Goal: Task Accomplishment & Management: Complete application form

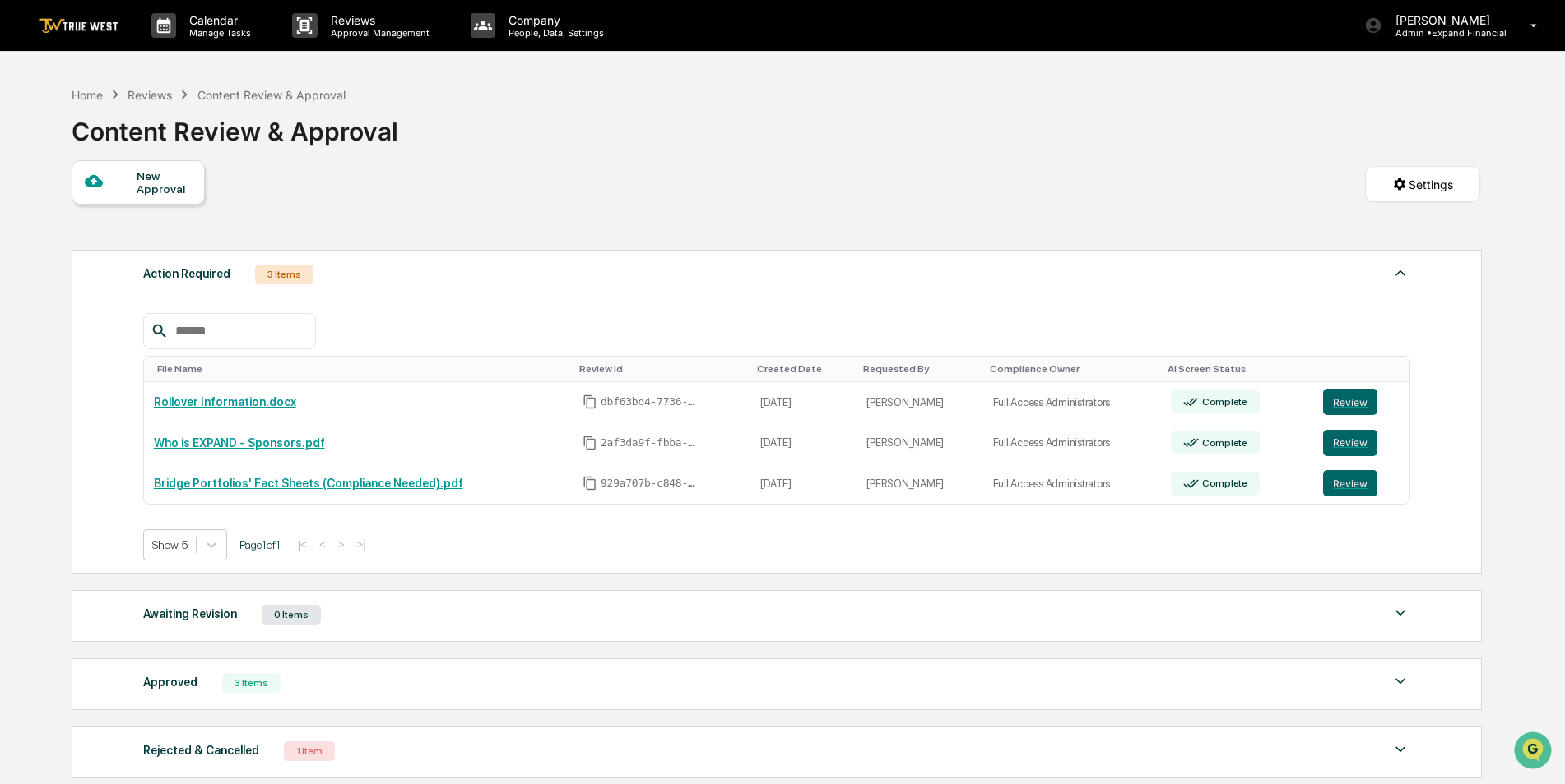
click at [1400, 744] on img at bounding box center [1401, 750] width 20 height 20
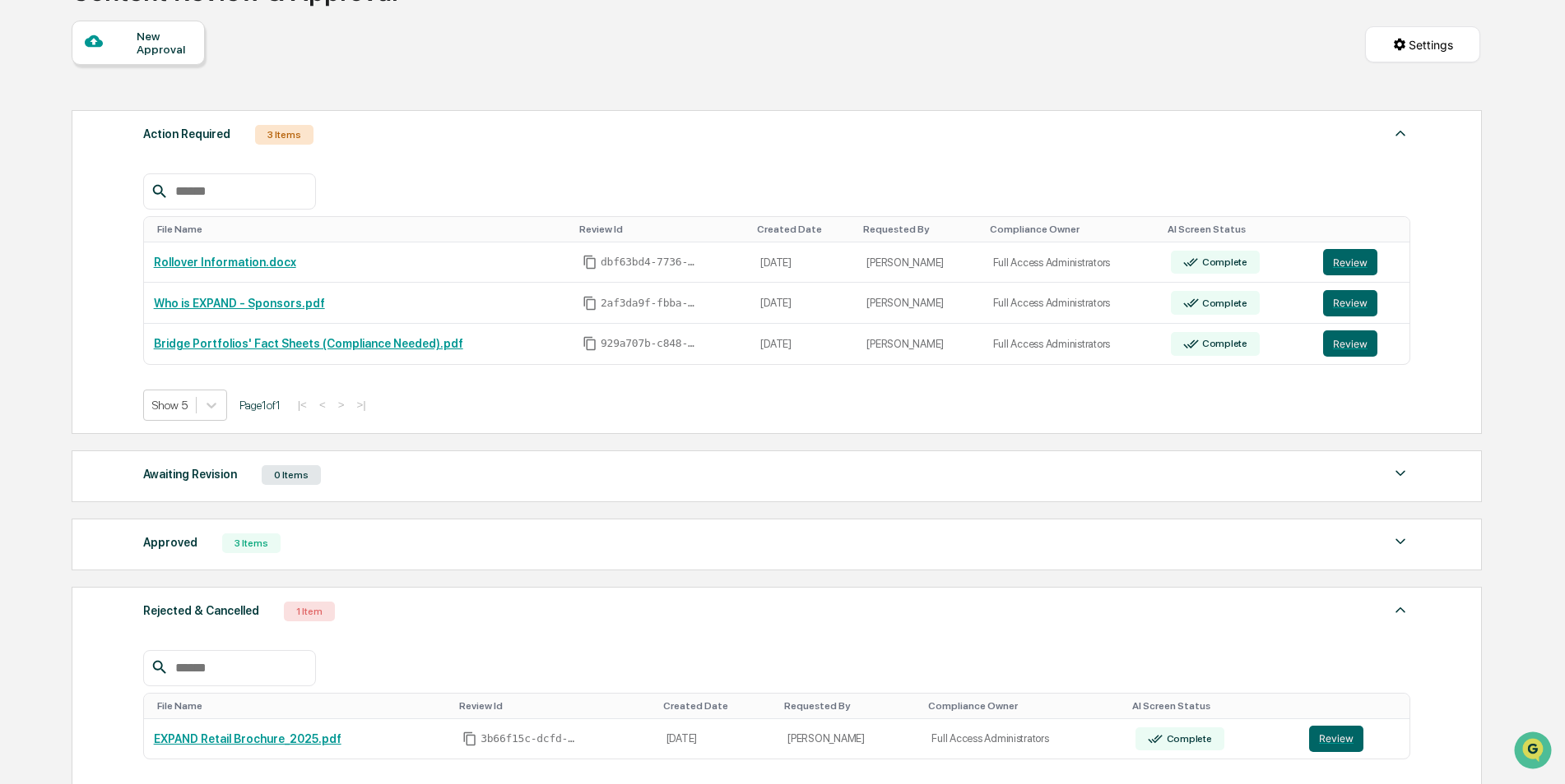
scroll to position [164, 0]
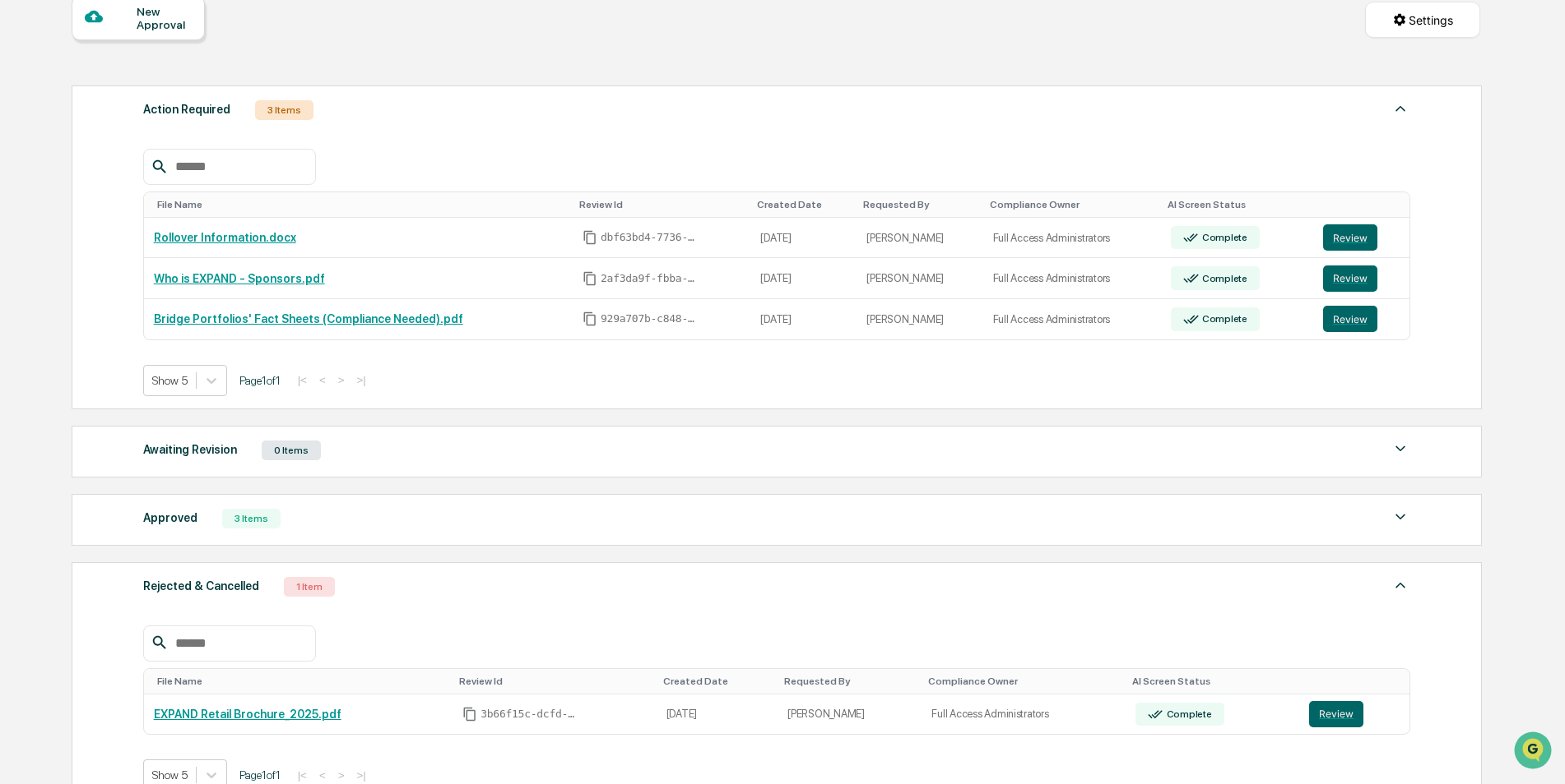
click at [1396, 592] on img at bounding box center [1401, 585] width 20 height 20
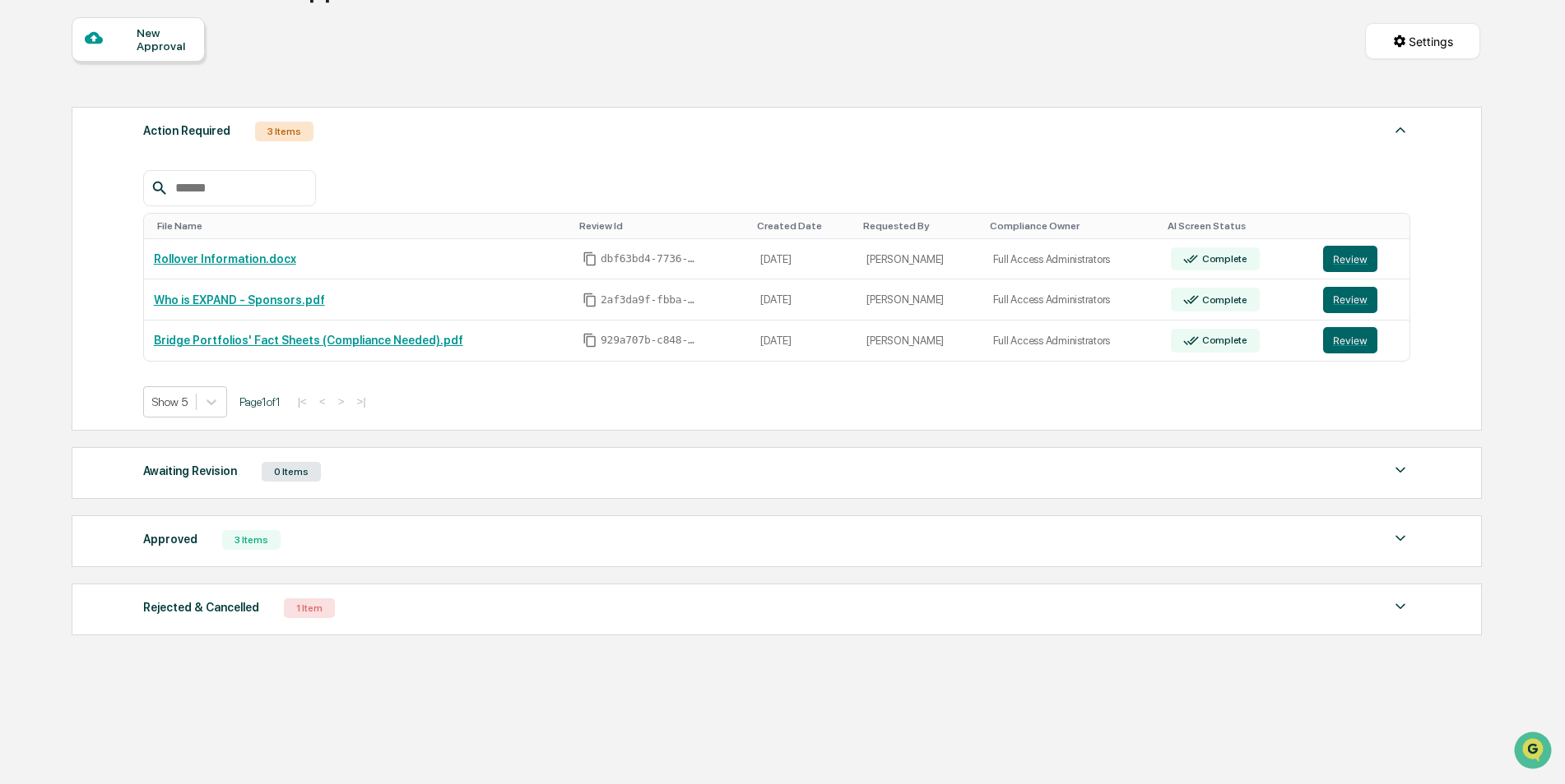
scroll to position [143, 0]
click at [1336, 259] on button "Review" at bounding box center [1349, 259] width 54 height 27
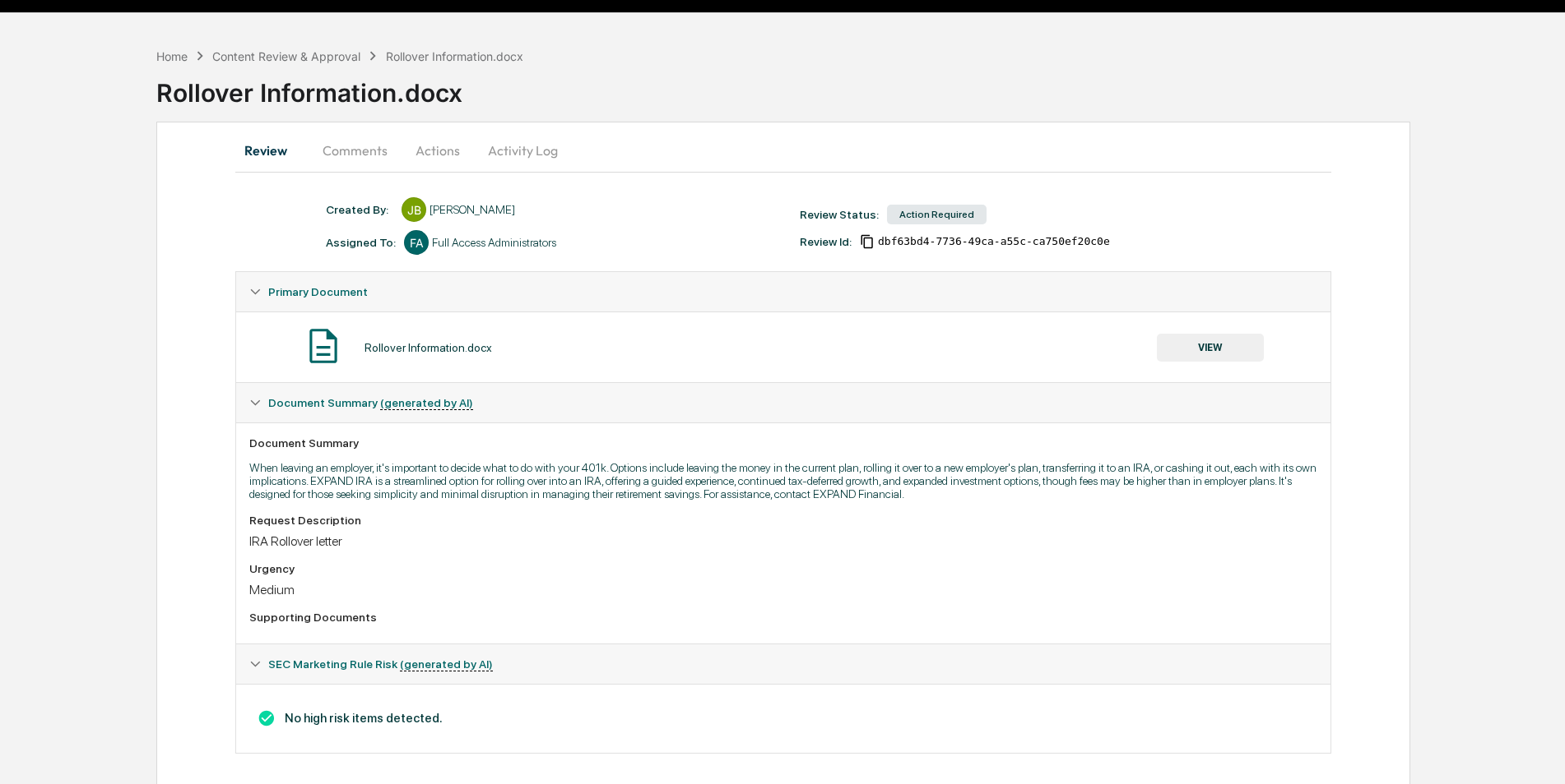
scroll to position [50, 0]
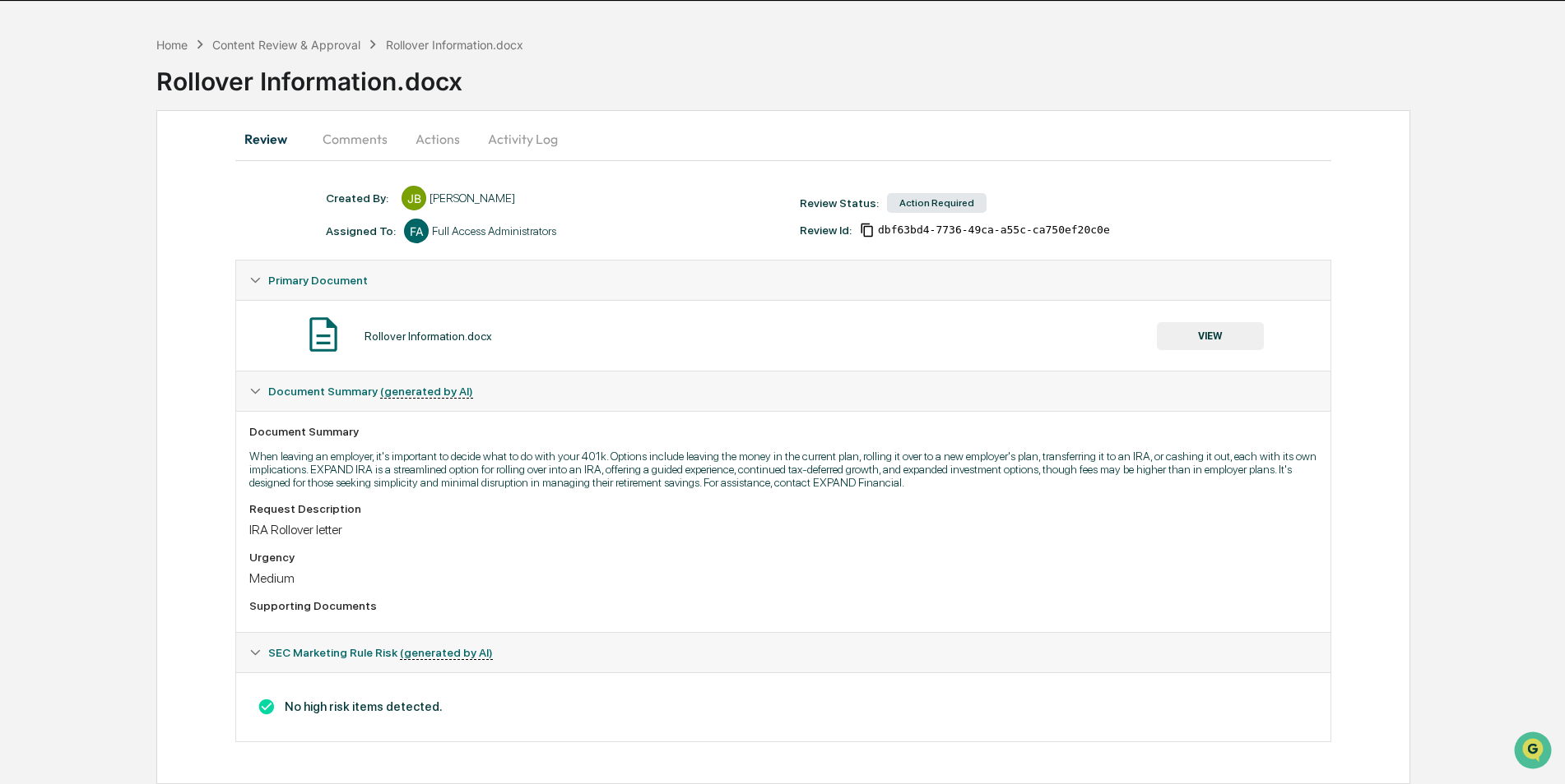
click at [413, 145] on button "Actions" at bounding box center [437, 139] width 74 height 39
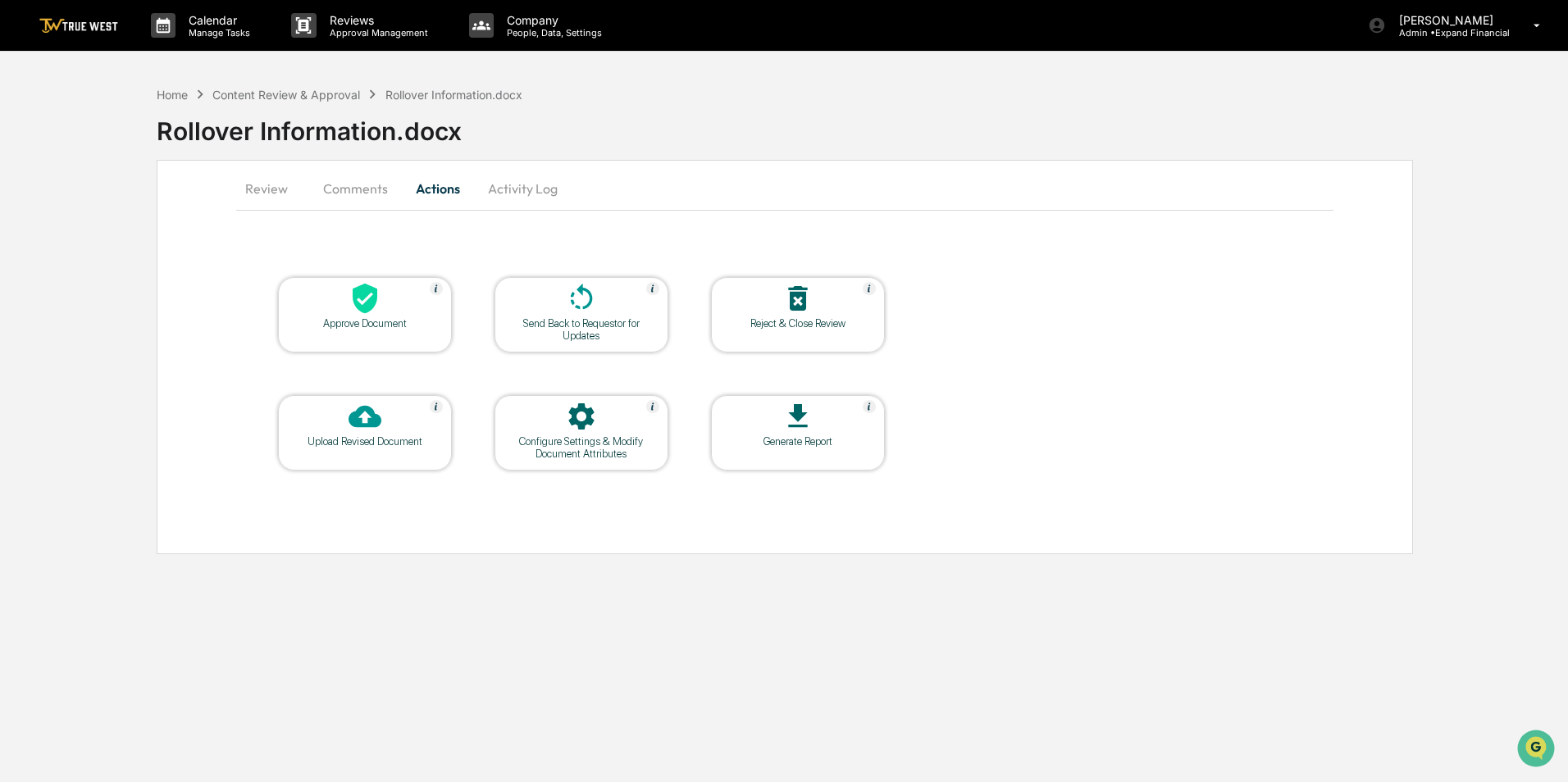
click at [514, 184] on button "Activity Log" at bounding box center [523, 188] width 96 height 39
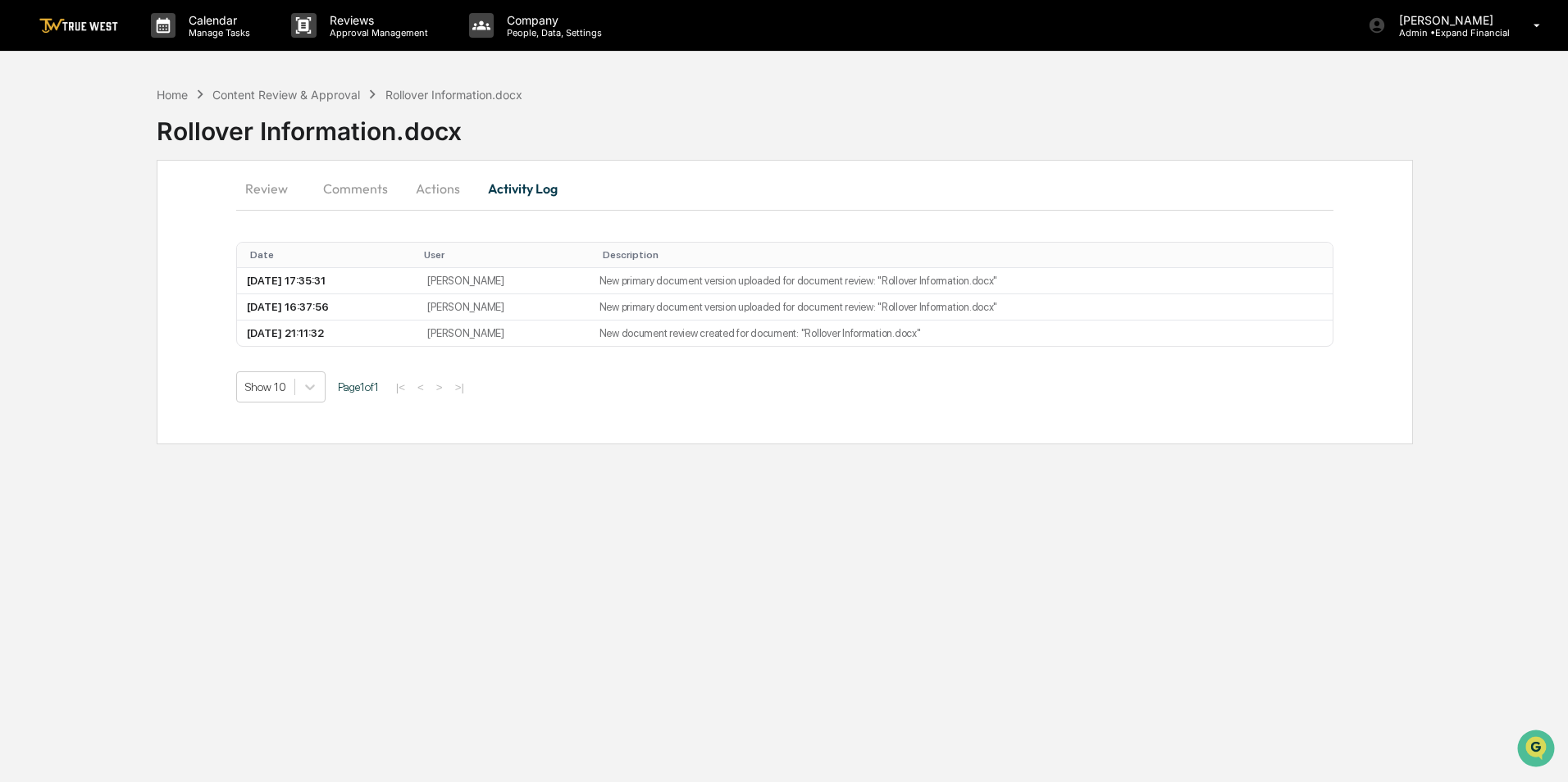
click at [421, 188] on button "Actions" at bounding box center [438, 188] width 74 height 39
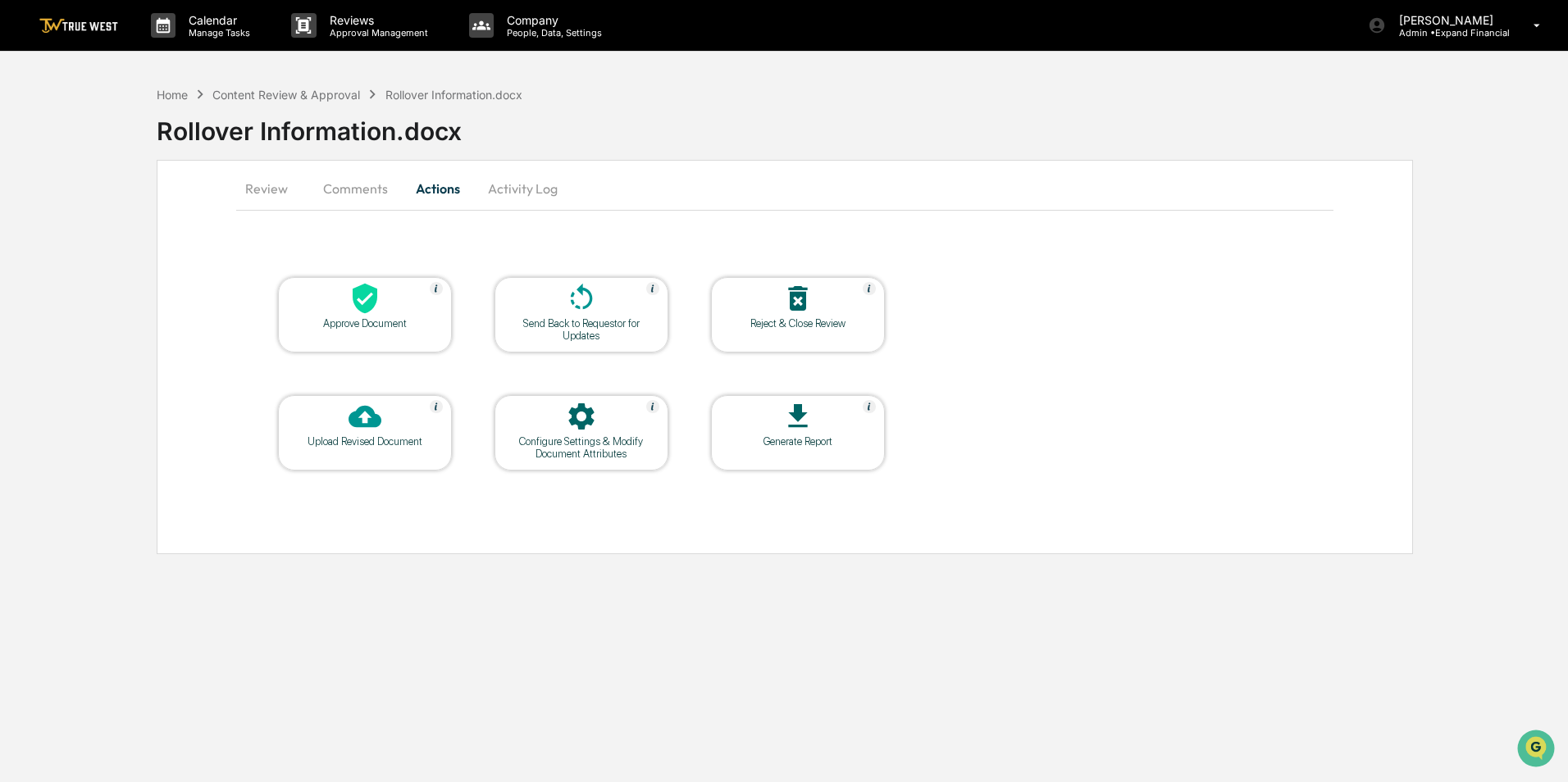
click at [389, 432] on div at bounding box center [364, 418] width 164 height 35
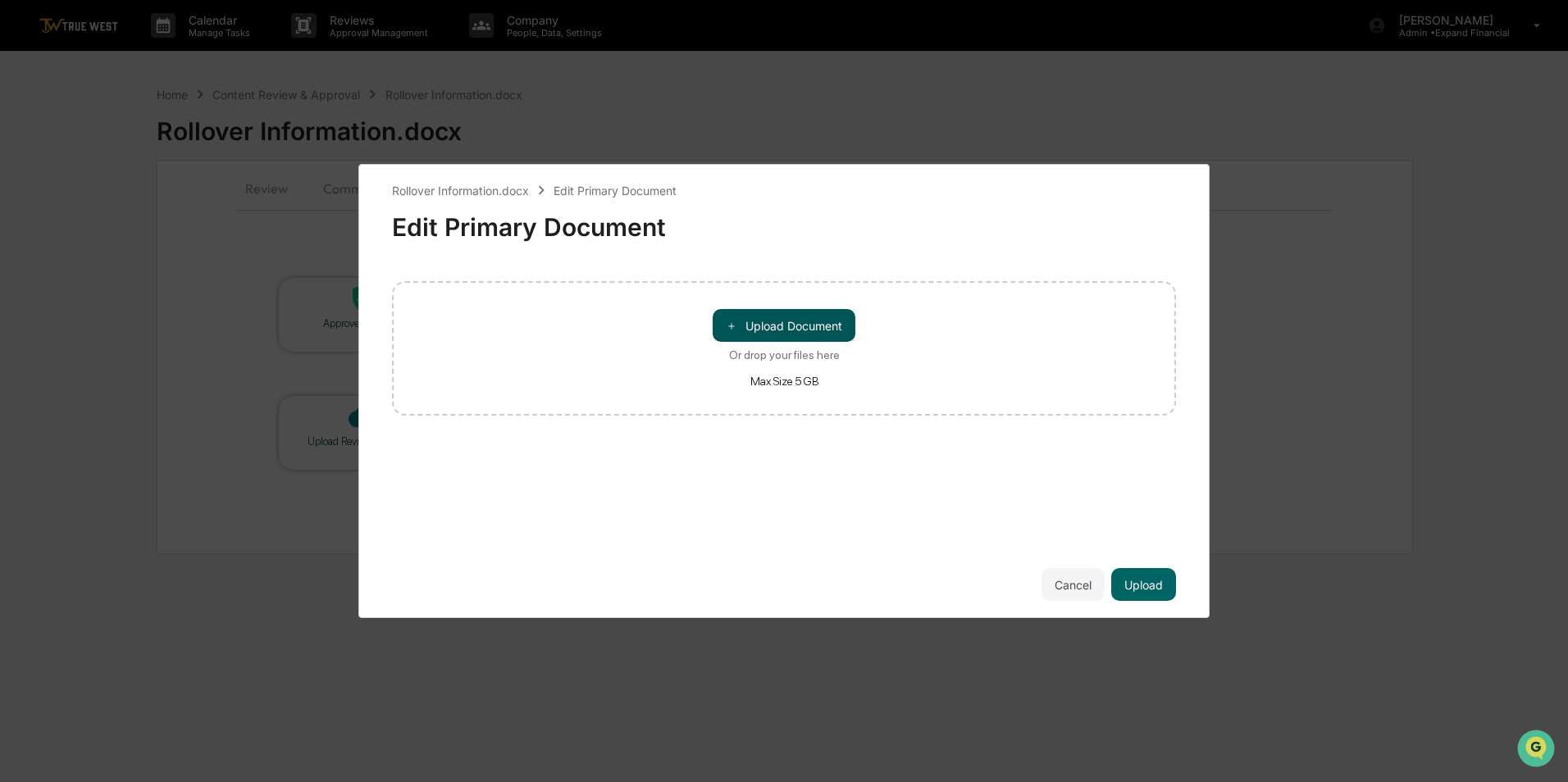
click at [757, 329] on button "＋ Upload Document" at bounding box center [783, 325] width 142 height 32
click at [1131, 583] on button "Upload" at bounding box center [1144, 584] width 65 height 32
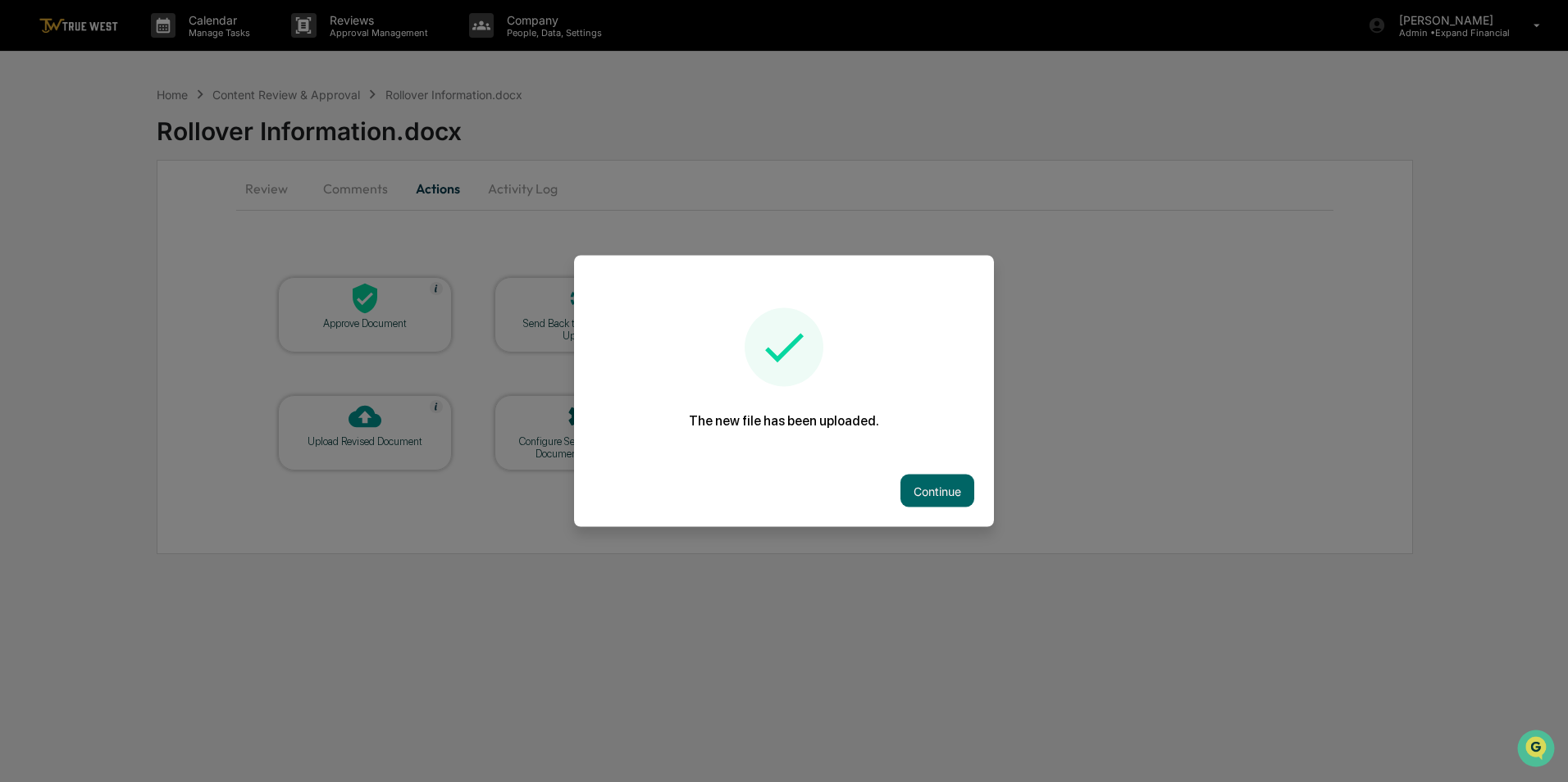
click at [921, 495] on button "Continue" at bounding box center [937, 491] width 74 height 32
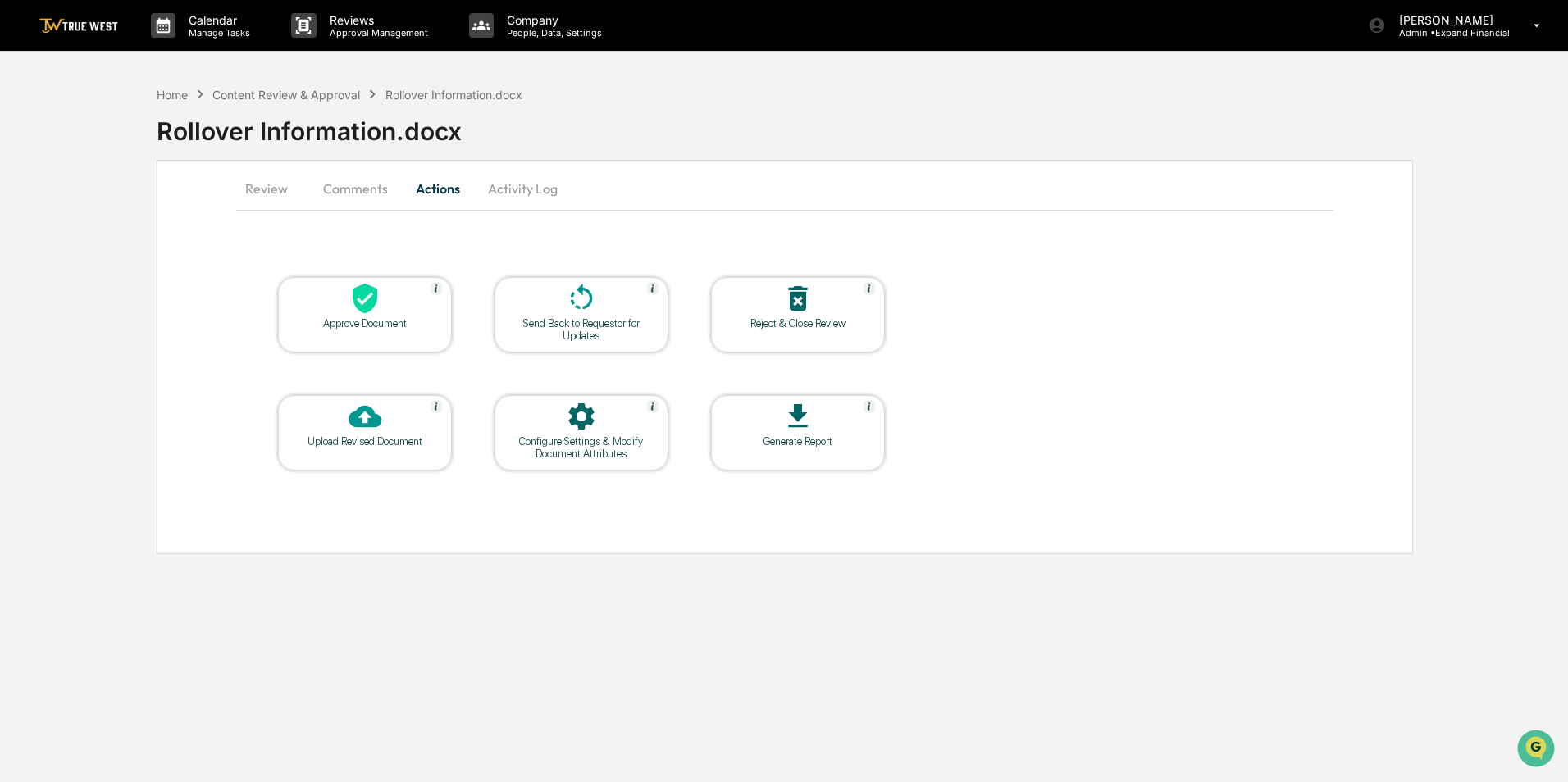
click at [283, 186] on button "Review" at bounding box center [273, 188] width 74 height 39
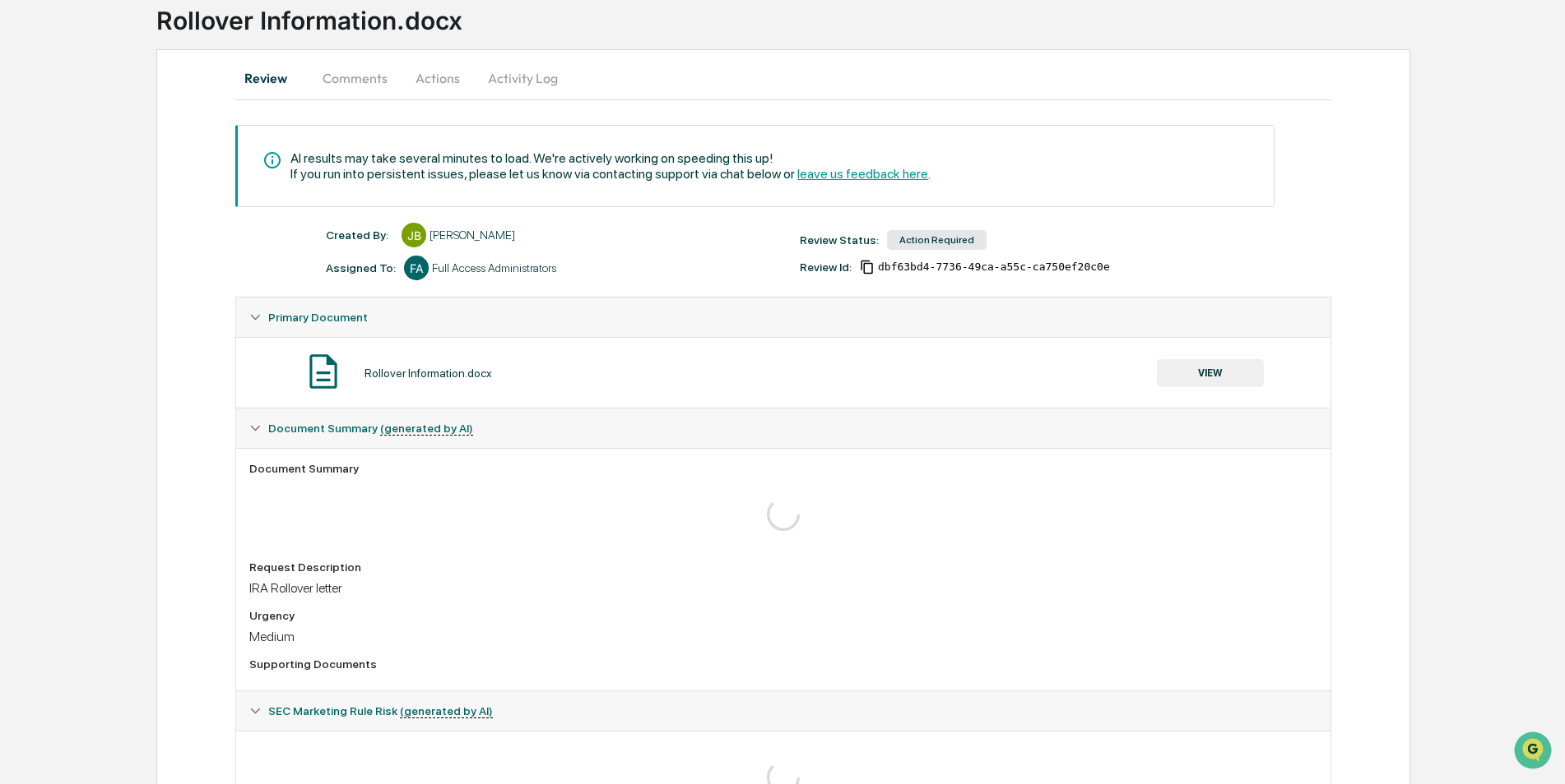
scroll to position [83, 0]
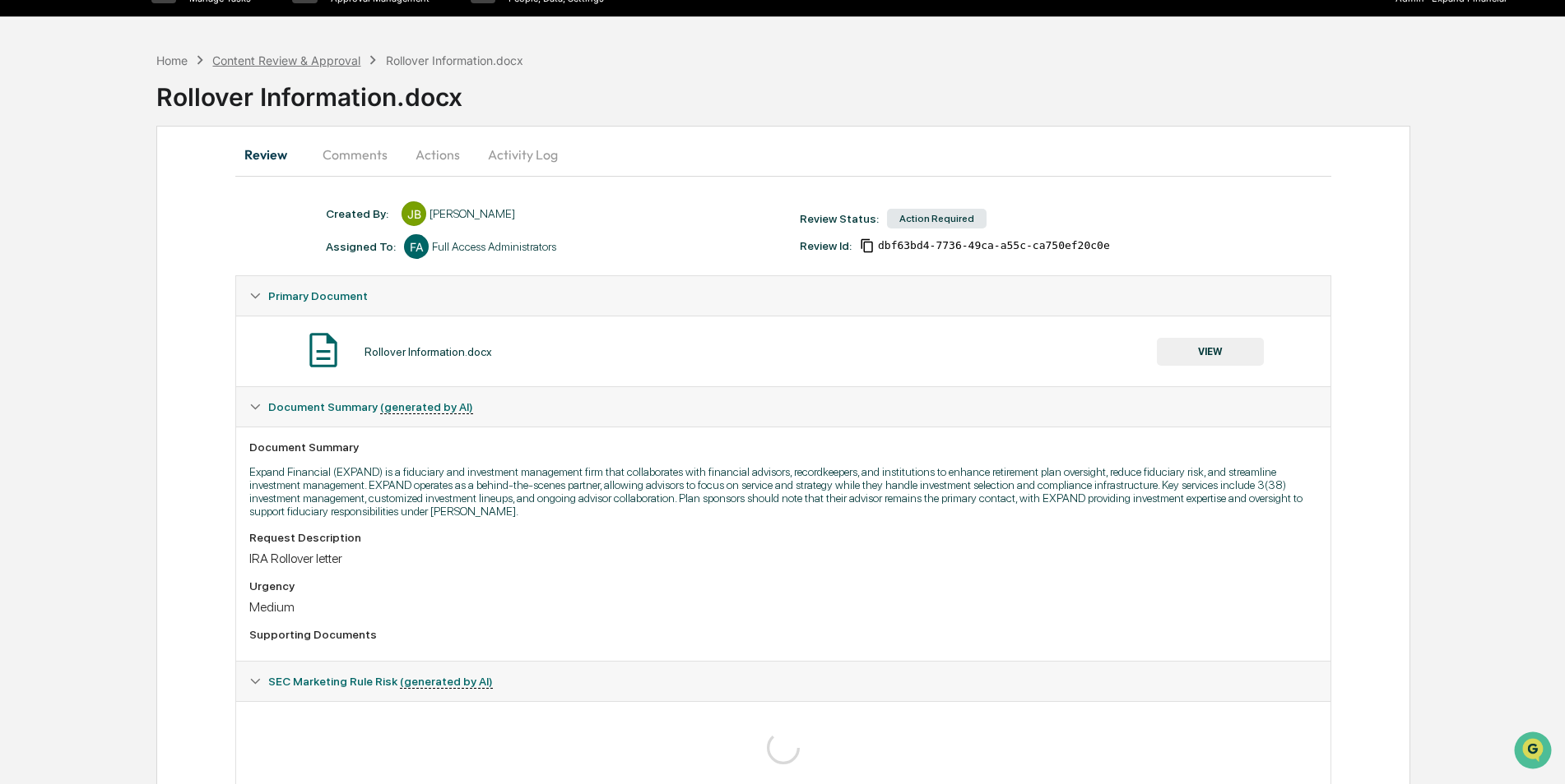
scroll to position [5, 0]
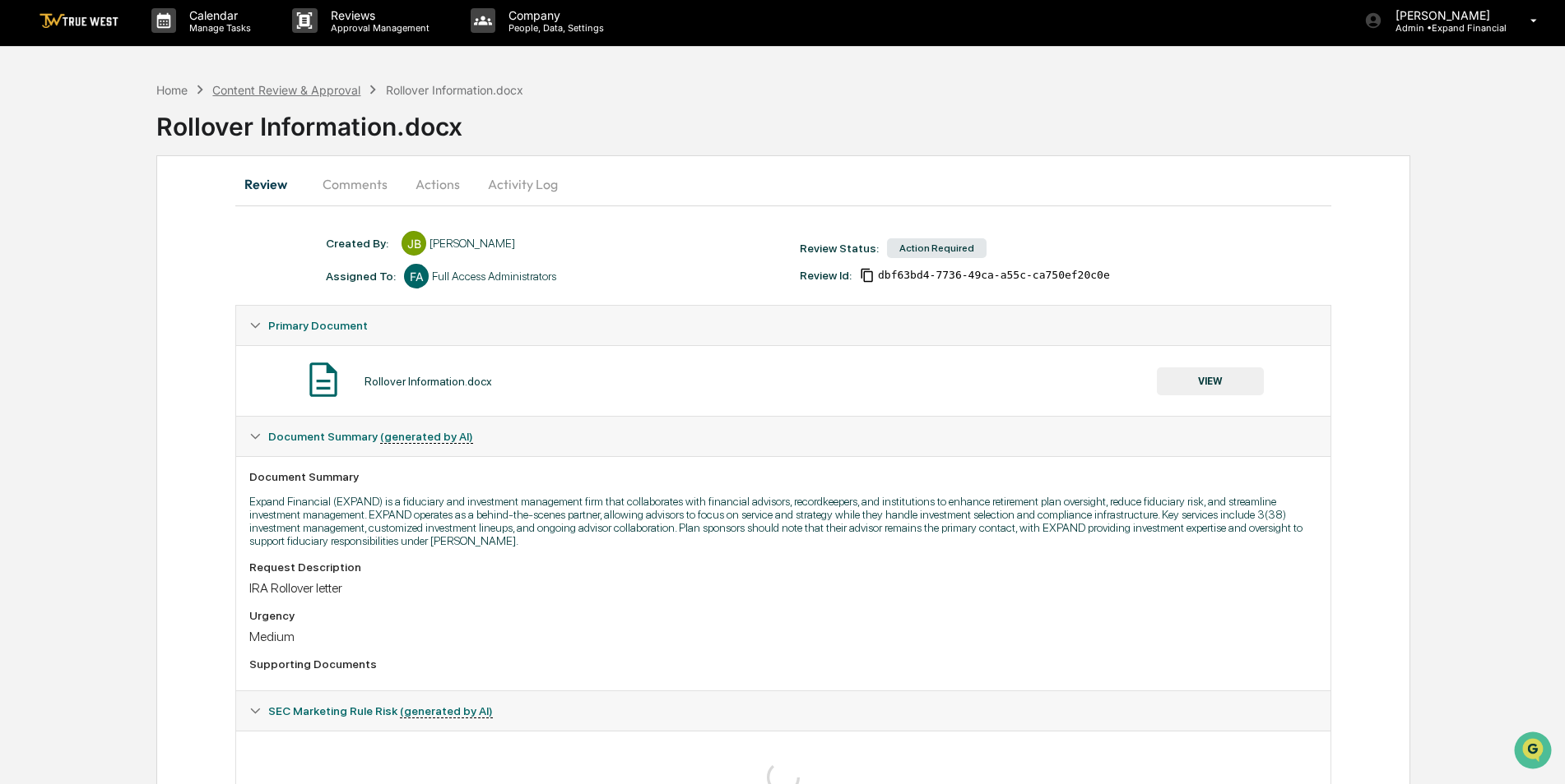
click at [280, 94] on div "Content Review & Approval" at bounding box center [286, 90] width 148 height 14
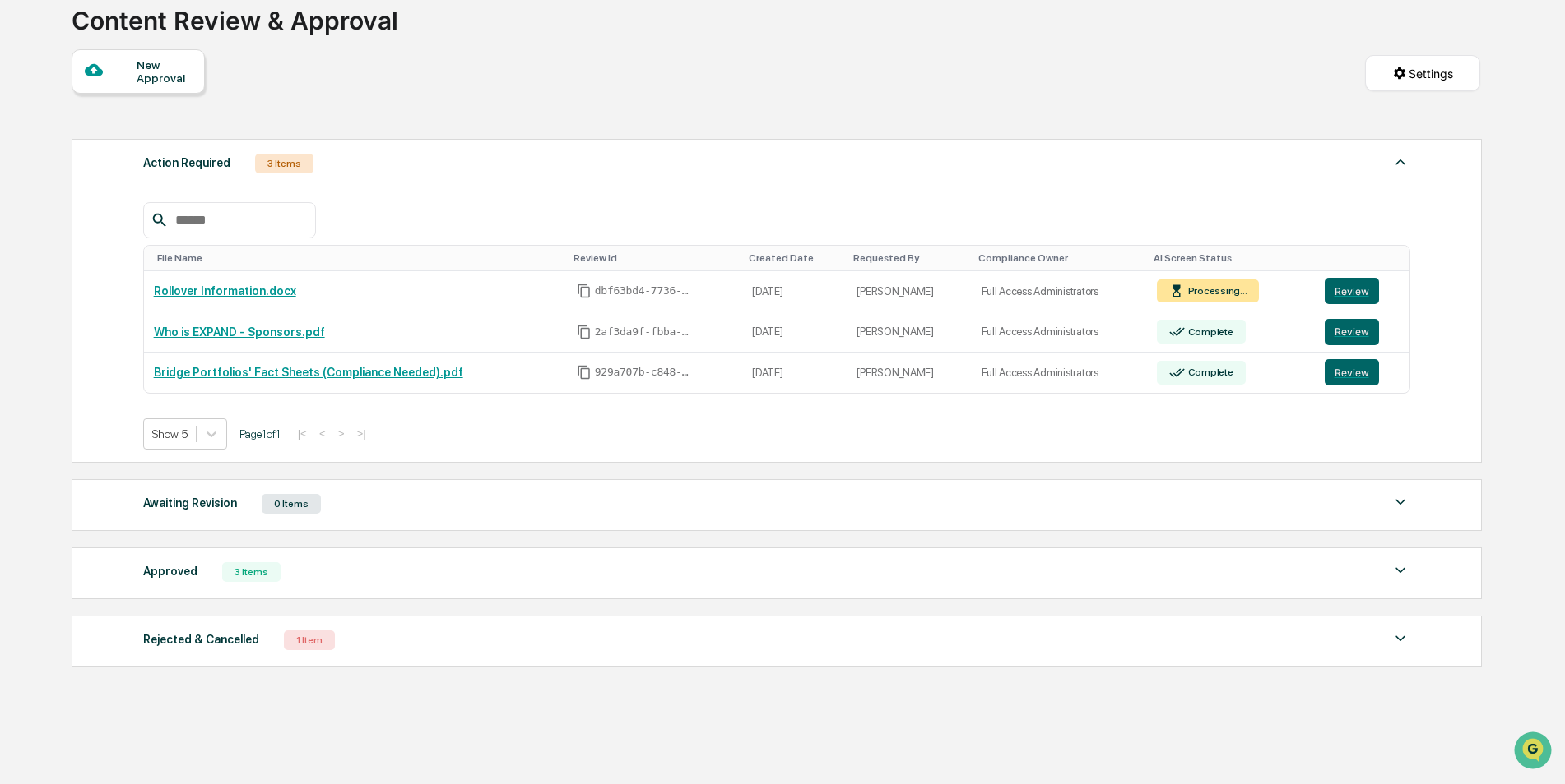
scroll to position [61, 0]
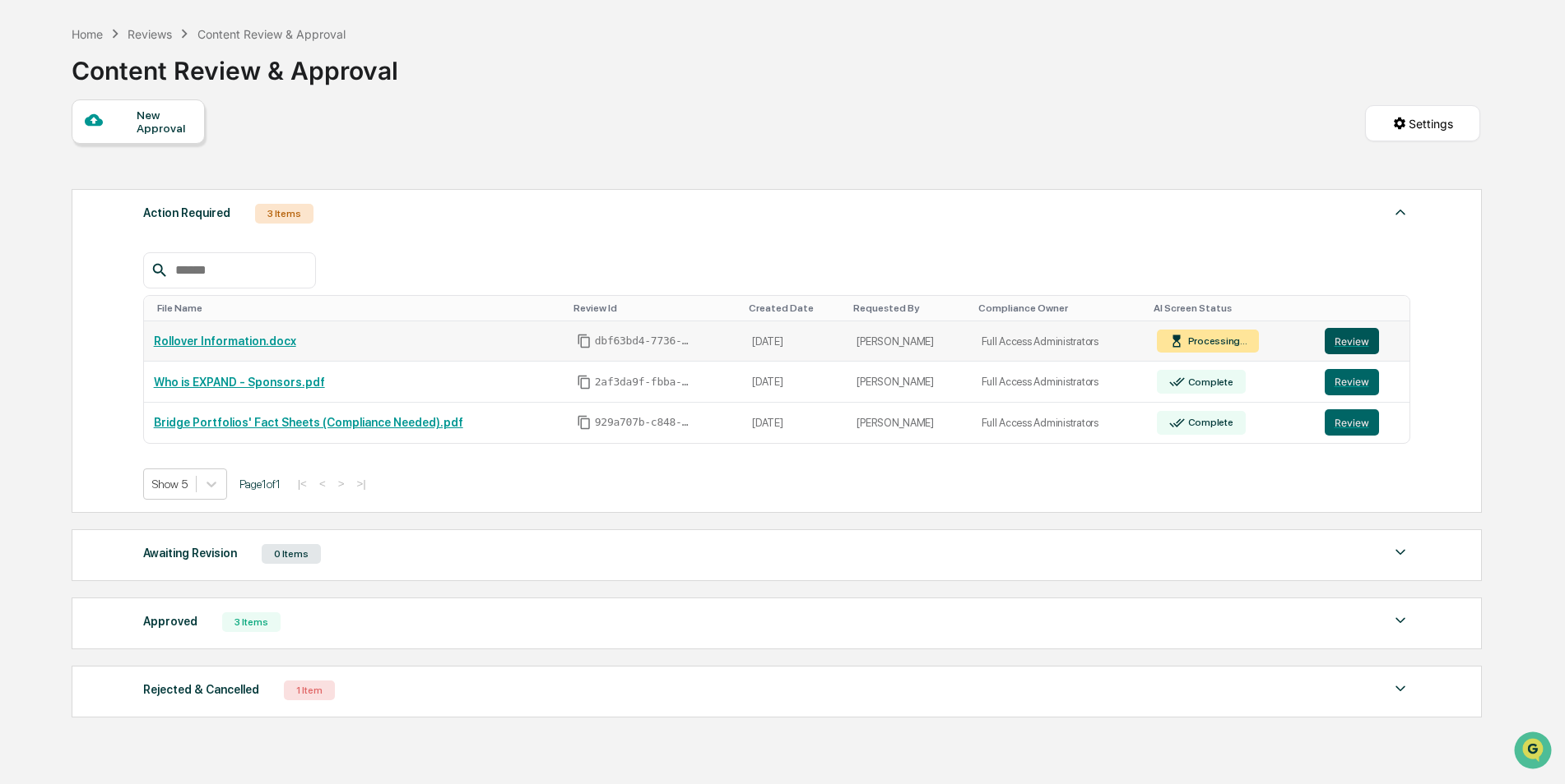
click at [1331, 342] on button "Review" at bounding box center [1351, 340] width 54 height 27
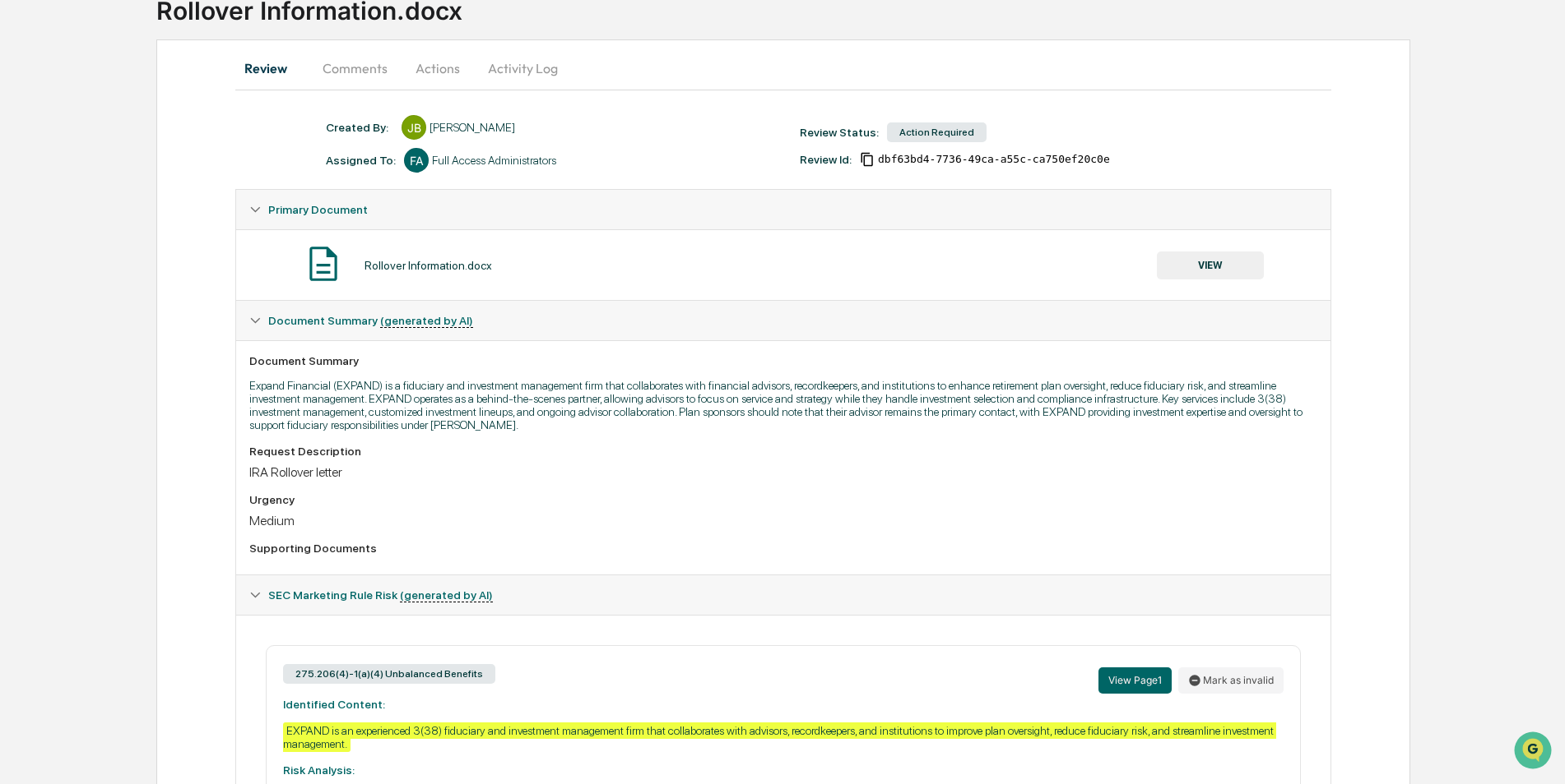
scroll to position [83, 0]
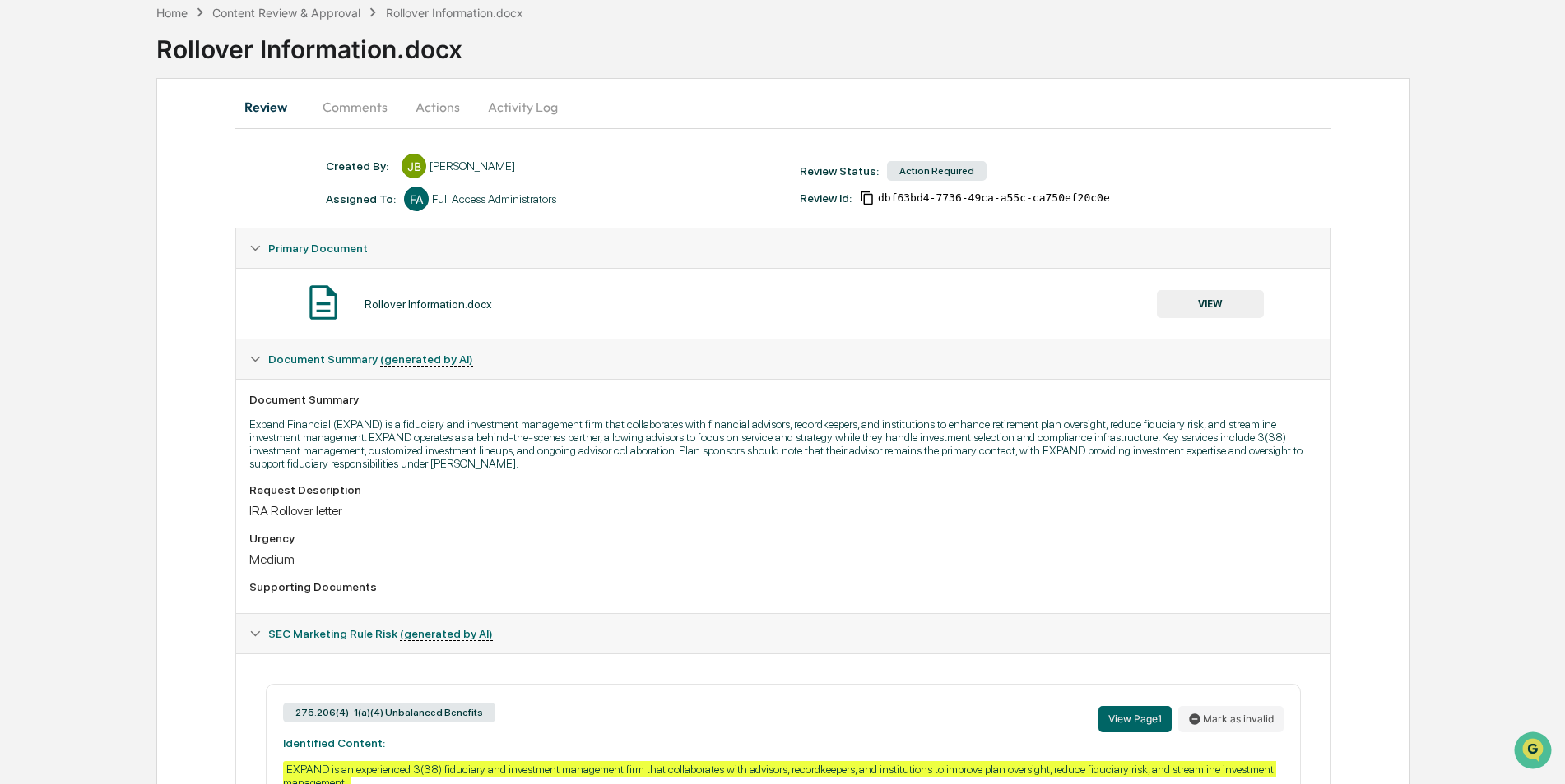
click at [450, 102] on button "Actions" at bounding box center [437, 107] width 74 height 39
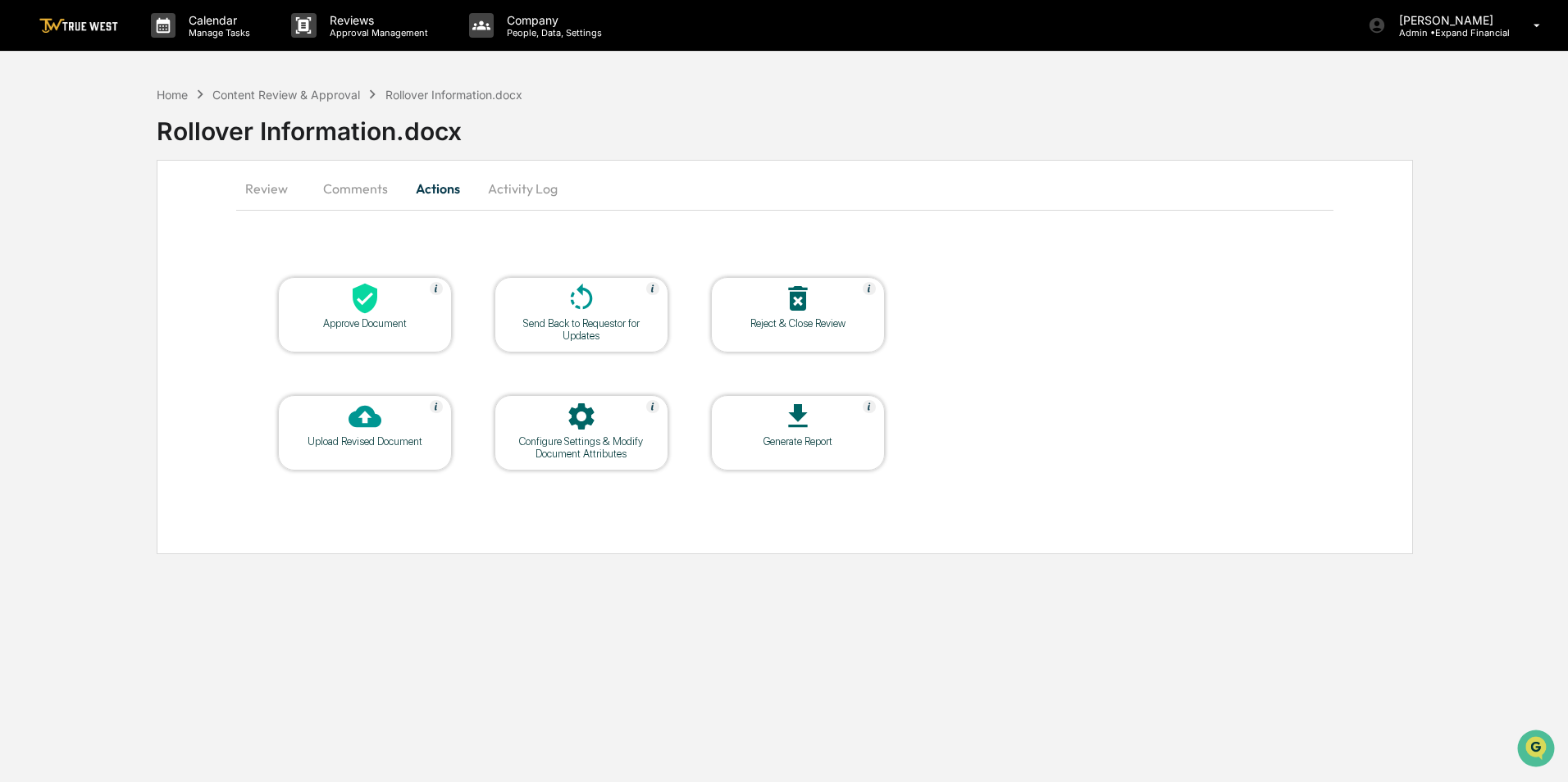
click at [372, 194] on button "Comments" at bounding box center [355, 188] width 91 height 39
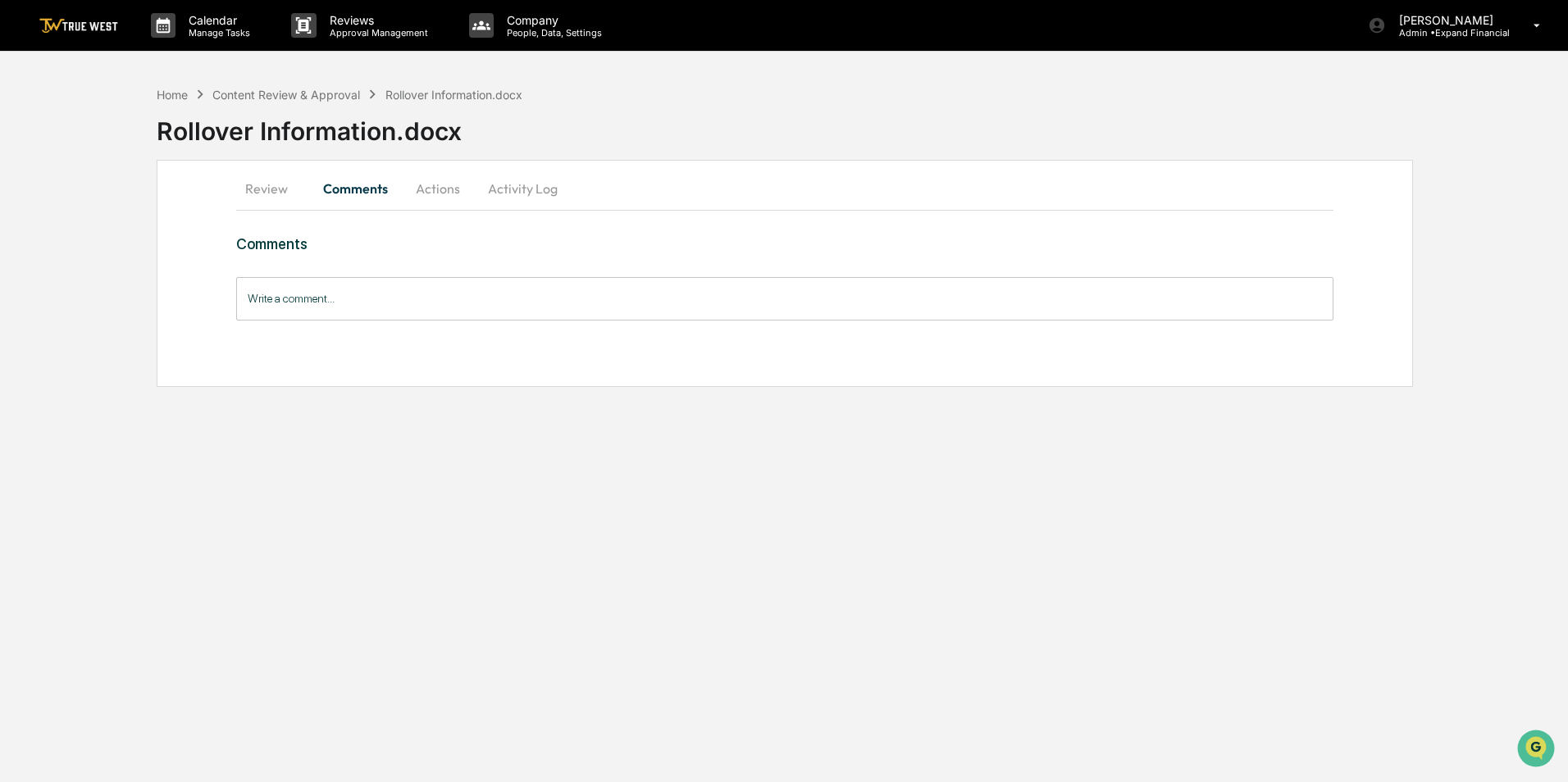
click at [254, 201] on button "Review" at bounding box center [273, 188] width 74 height 39
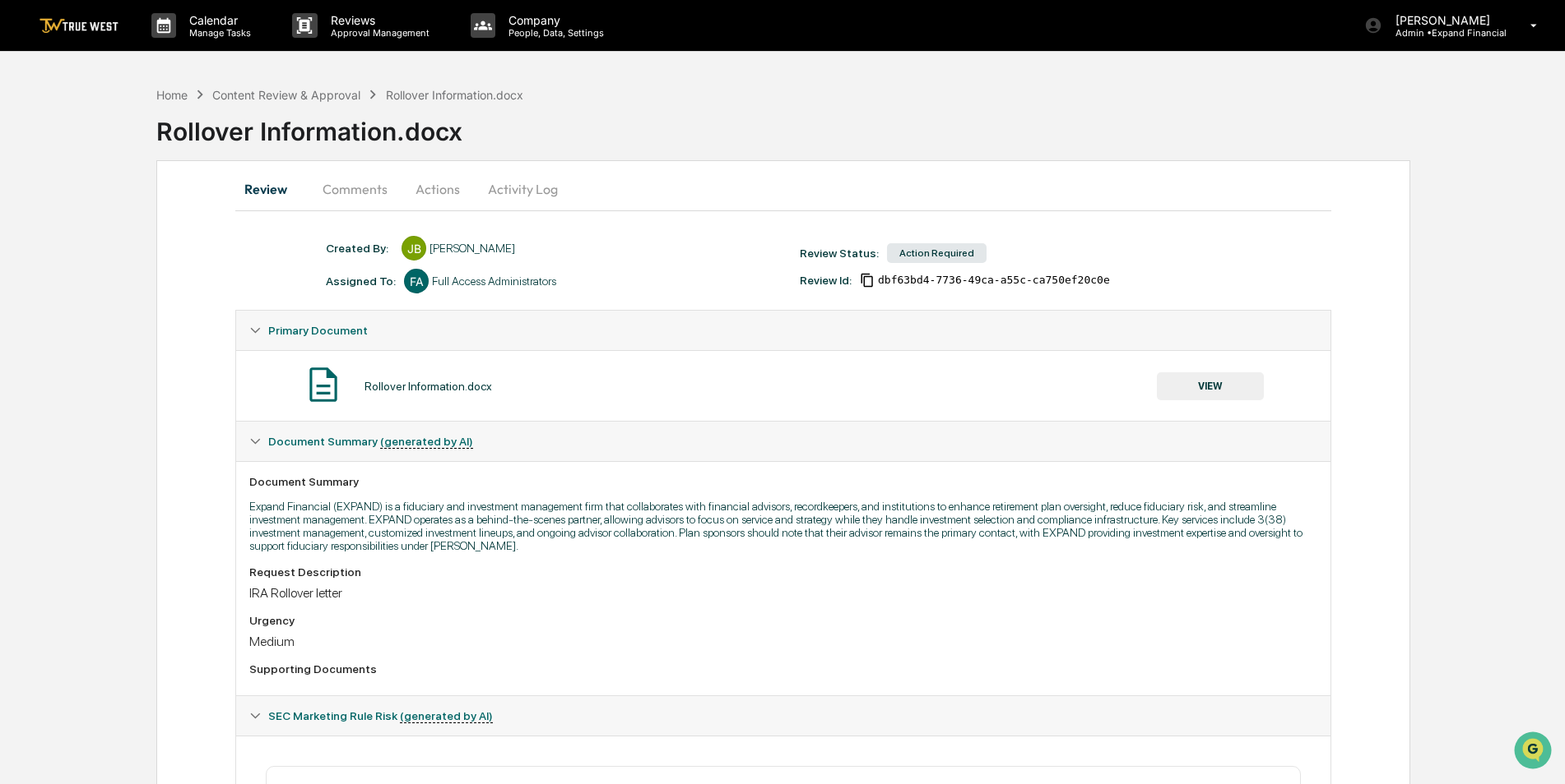
click at [340, 183] on button "Comments" at bounding box center [354, 189] width 92 height 39
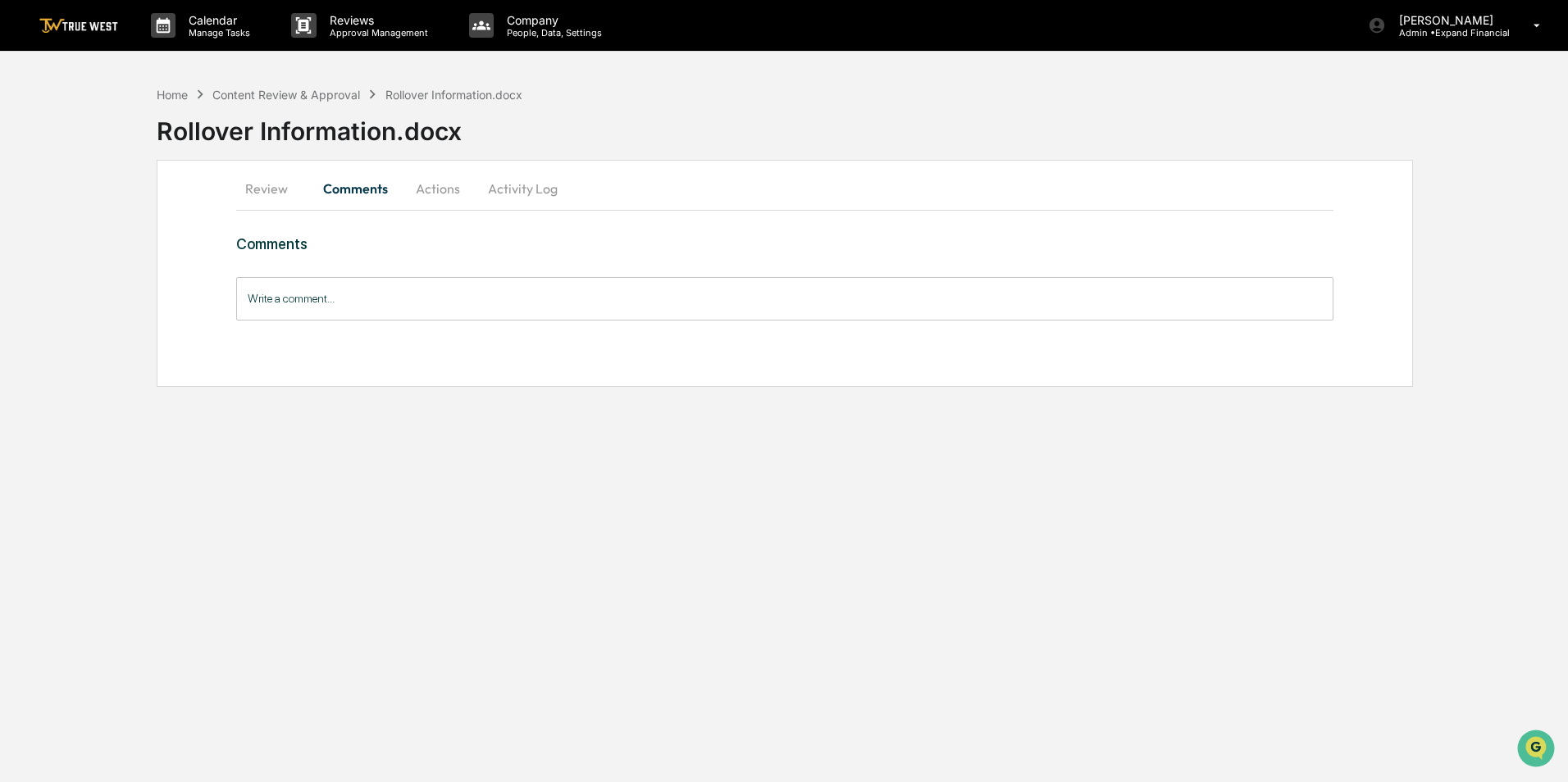
click at [469, 312] on input "Write a comment..." at bounding box center [785, 299] width 1097 height 43
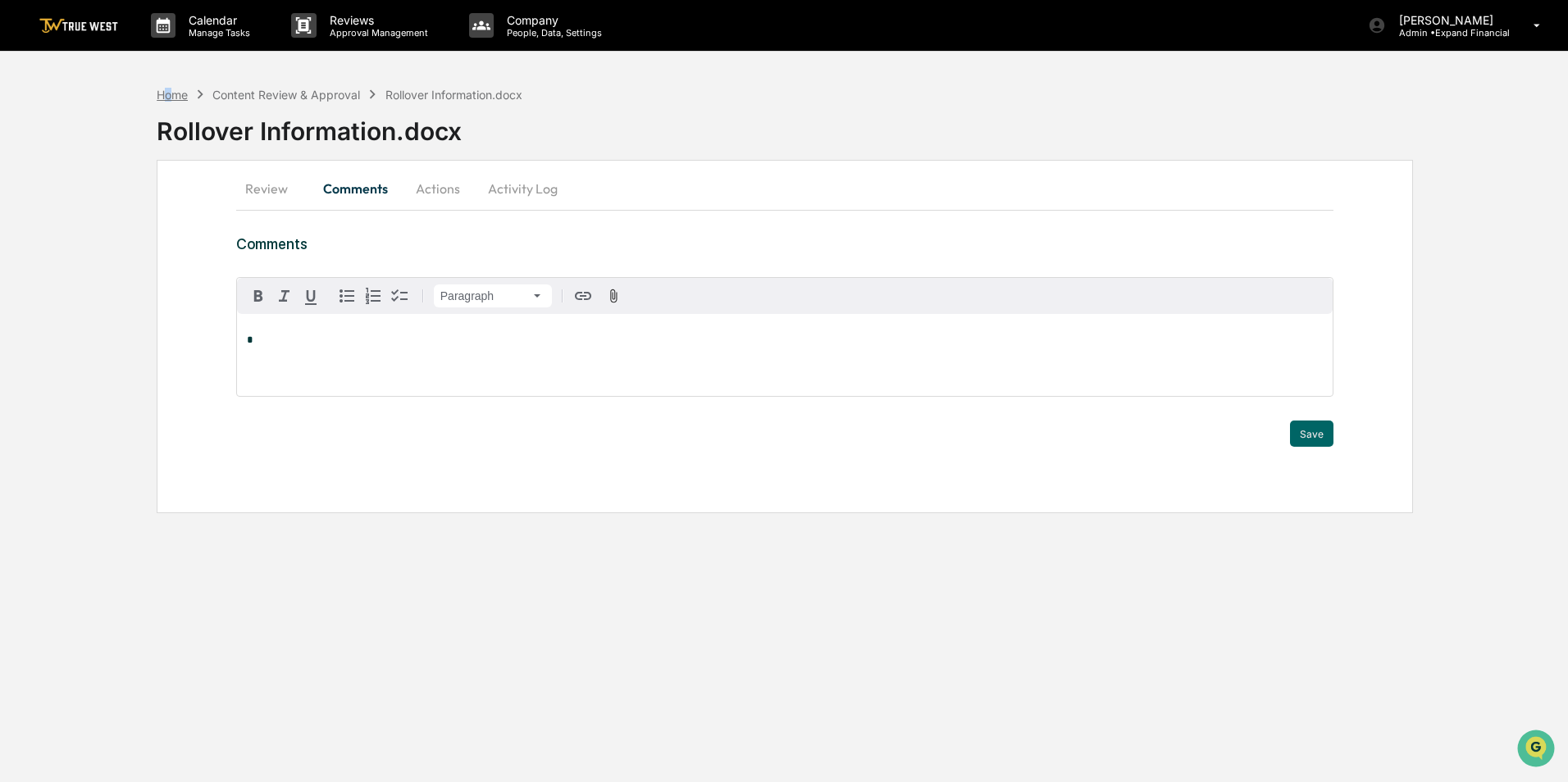
click at [168, 100] on div "Home" at bounding box center [173, 94] width 31 height 14
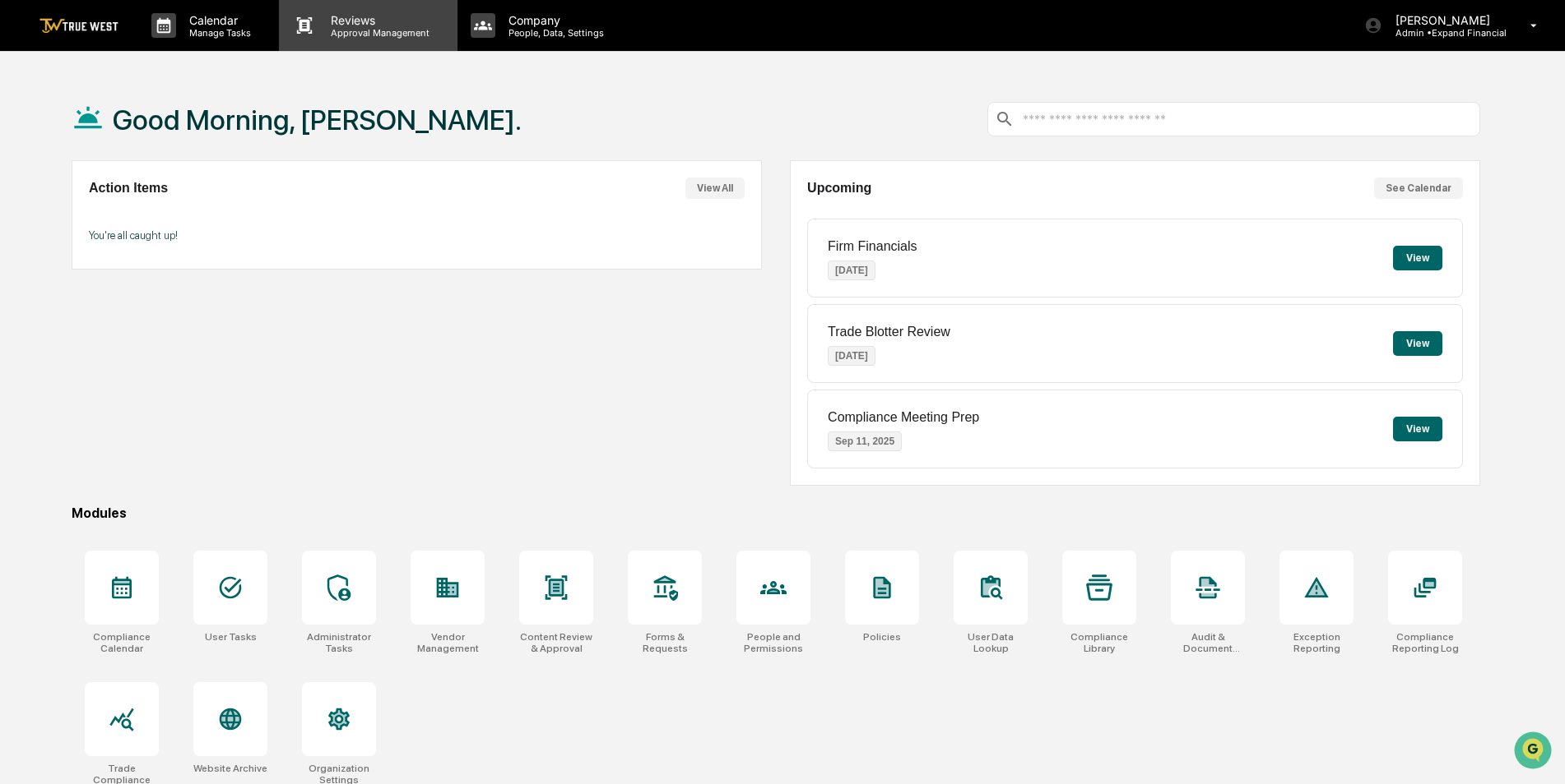
click at [352, 33] on p "Approval Management" at bounding box center [378, 33] width 120 height 12
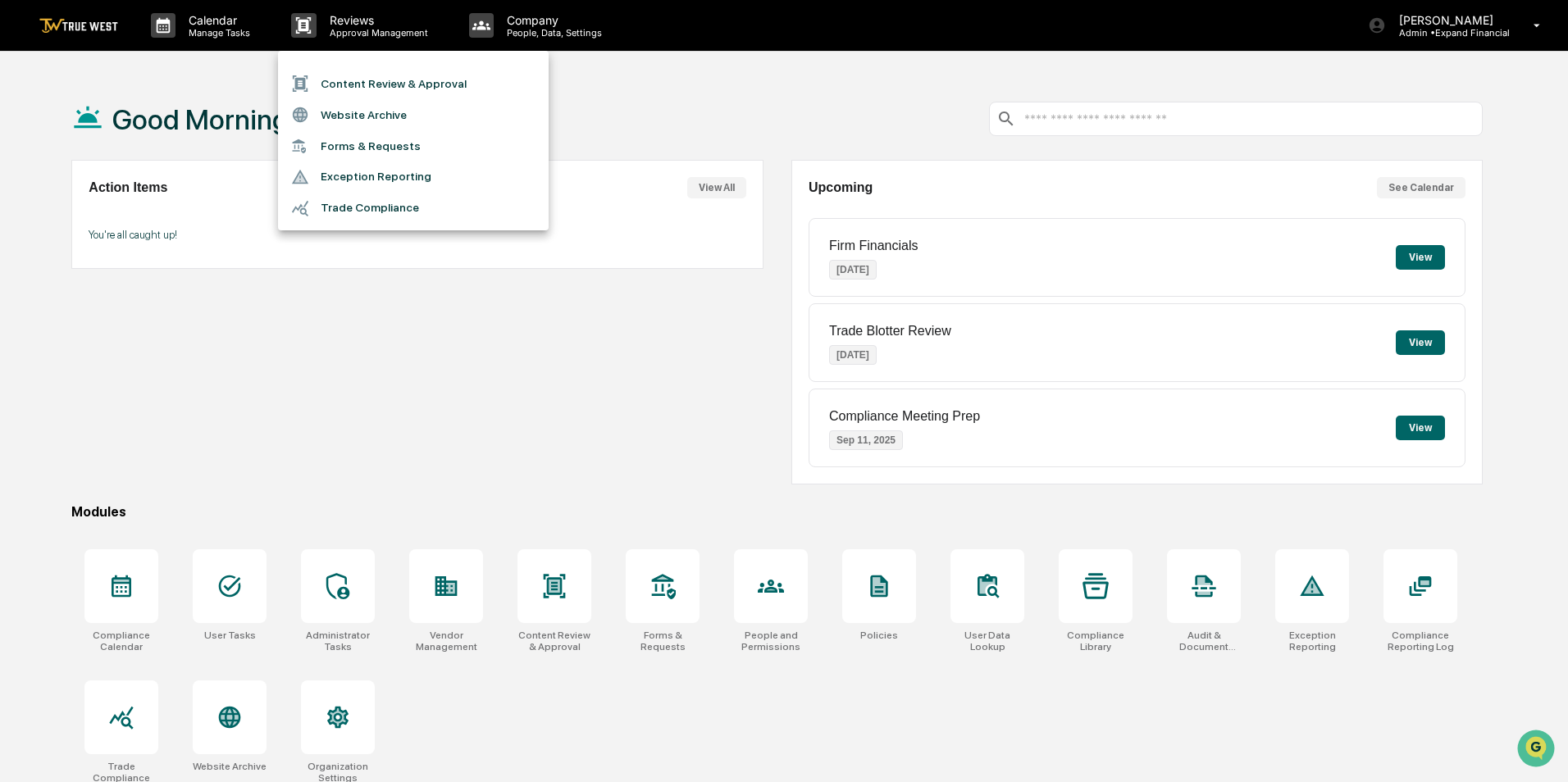
click at [384, 80] on li "Content Review & Approval" at bounding box center [413, 83] width 271 height 31
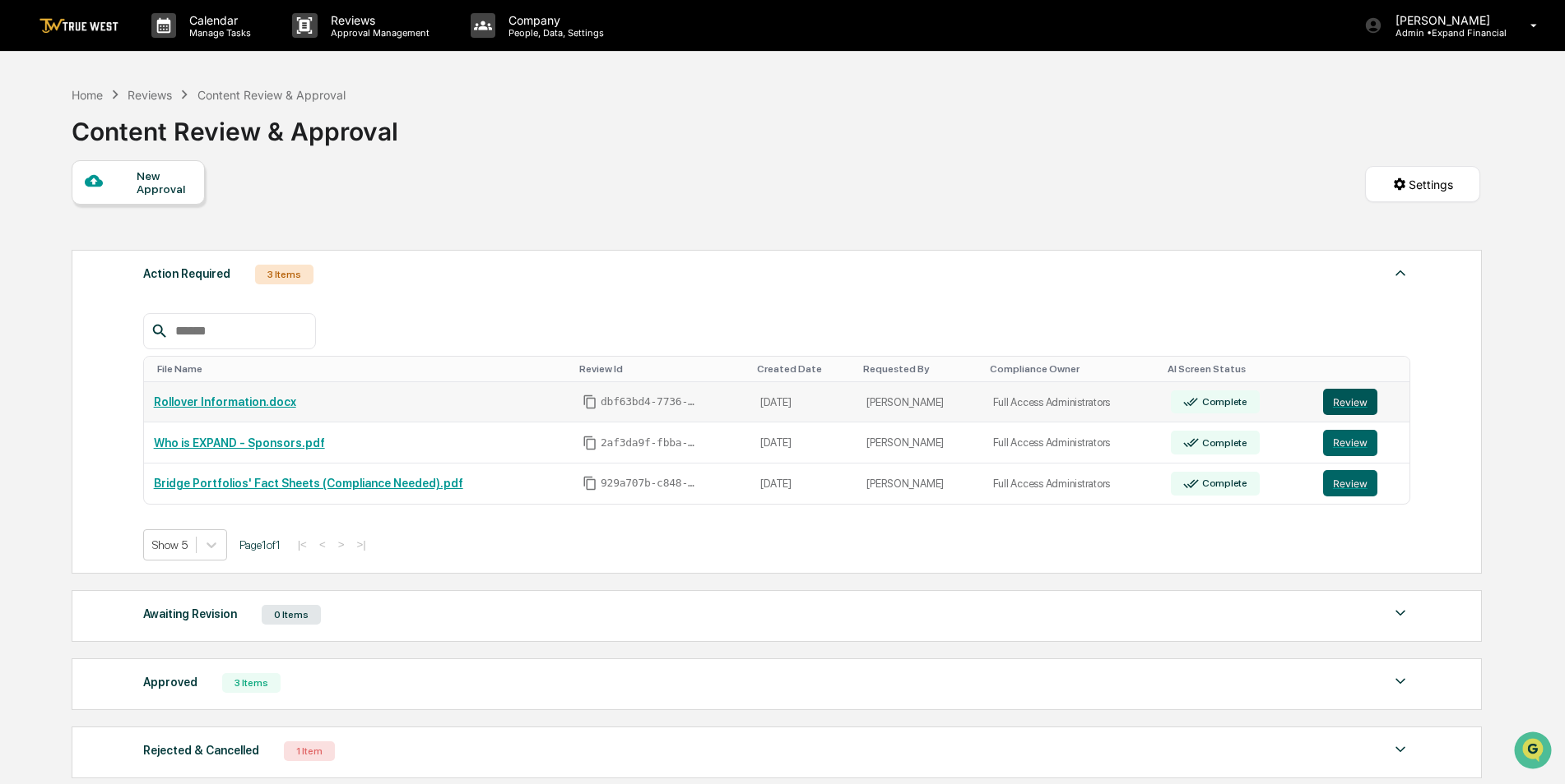
click at [1368, 396] on button "Review" at bounding box center [1349, 401] width 54 height 27
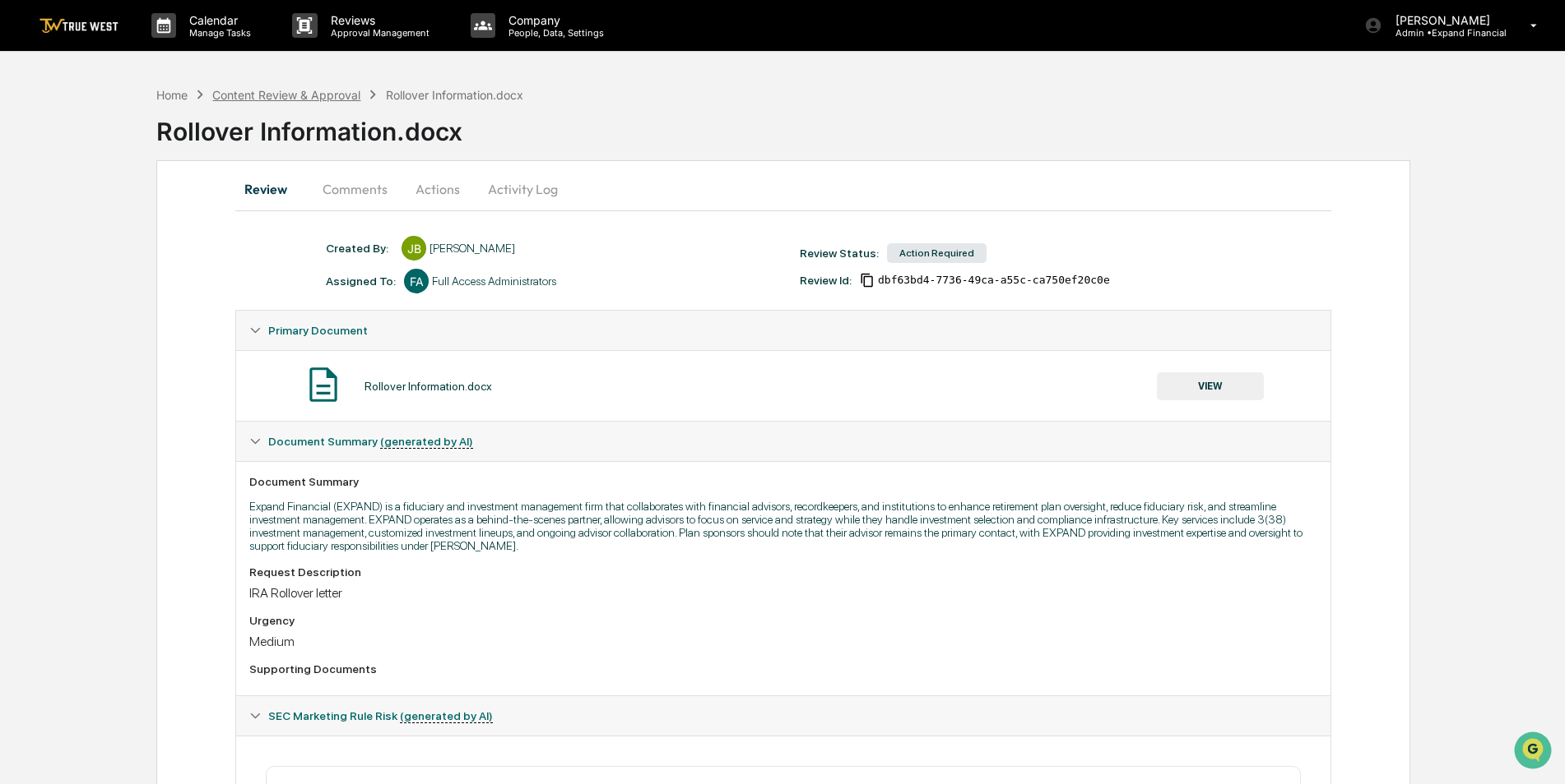
click at [282, 98] on div "Content Review & Approval" at bounding box center [286, 94] width 148 height 14
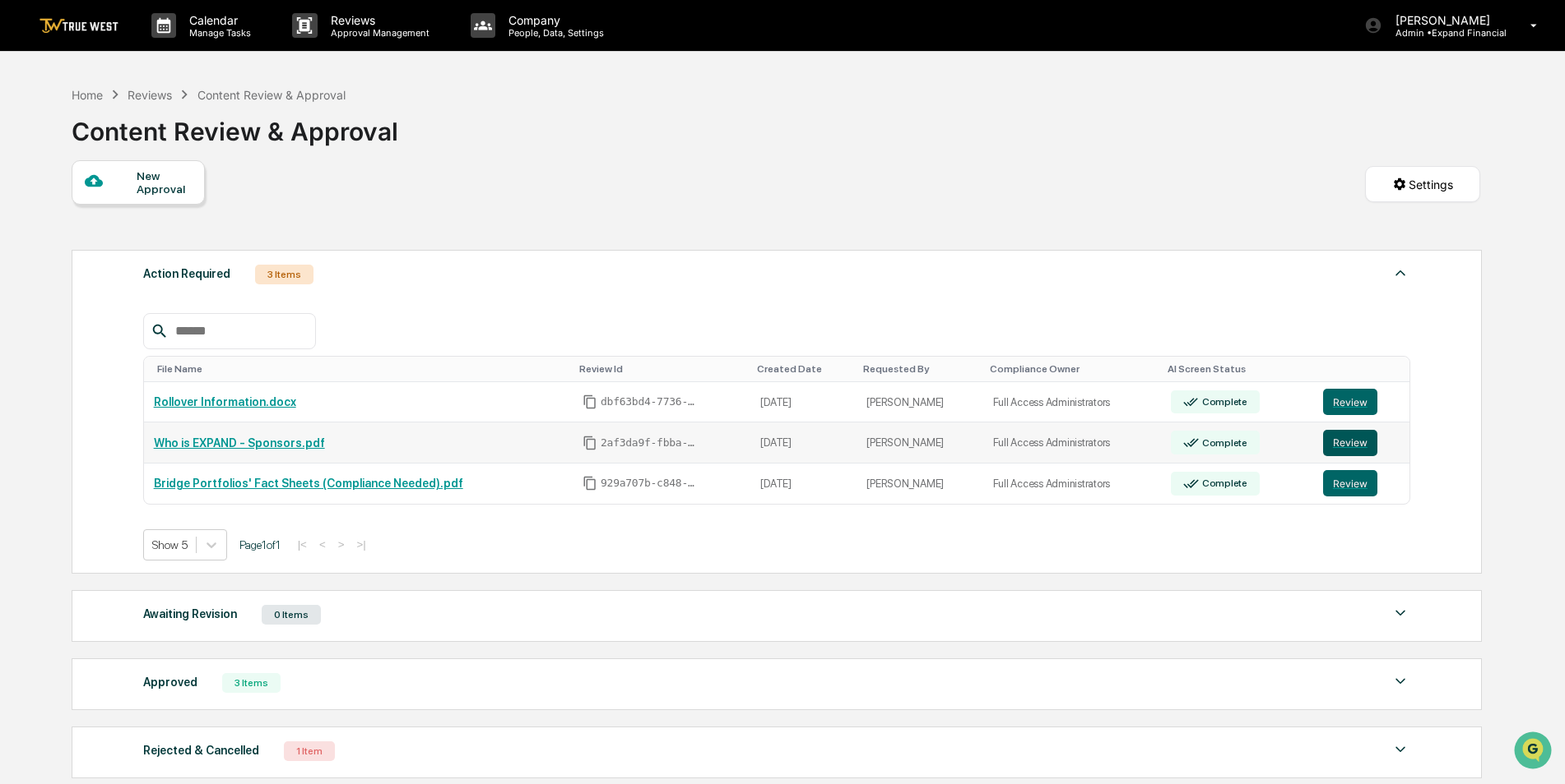
click at [1354, 443] on button "Review" at bounding box center [1349, 443] width 54 height 27
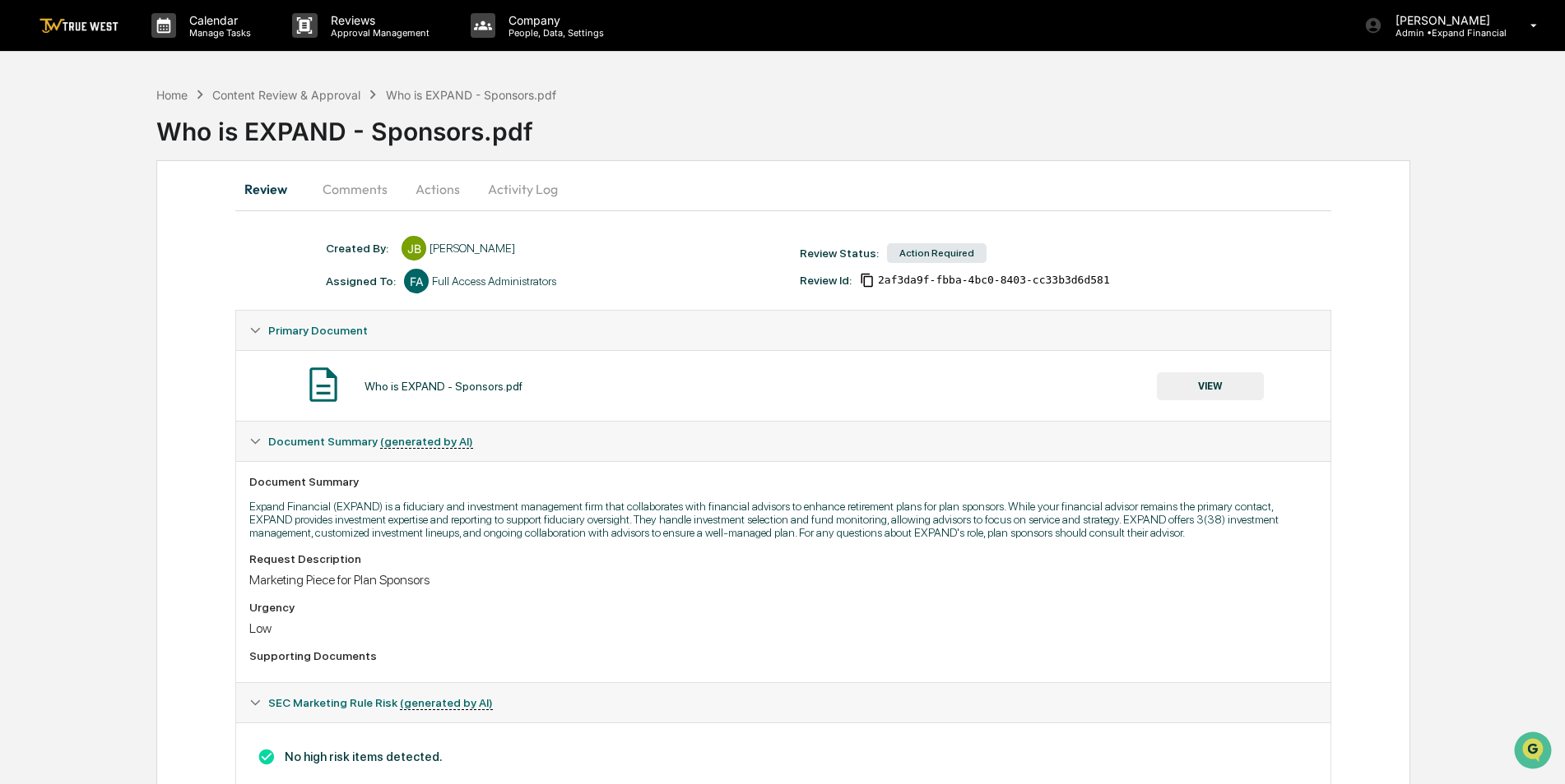
drag, startPoint x: 454, startPoint y: 195, endPoint x: 484, endPoint y: 198, distance: 30.1
click at [471, 198] on button "Actions" at bounding box center [437, 189] width 74 height 39
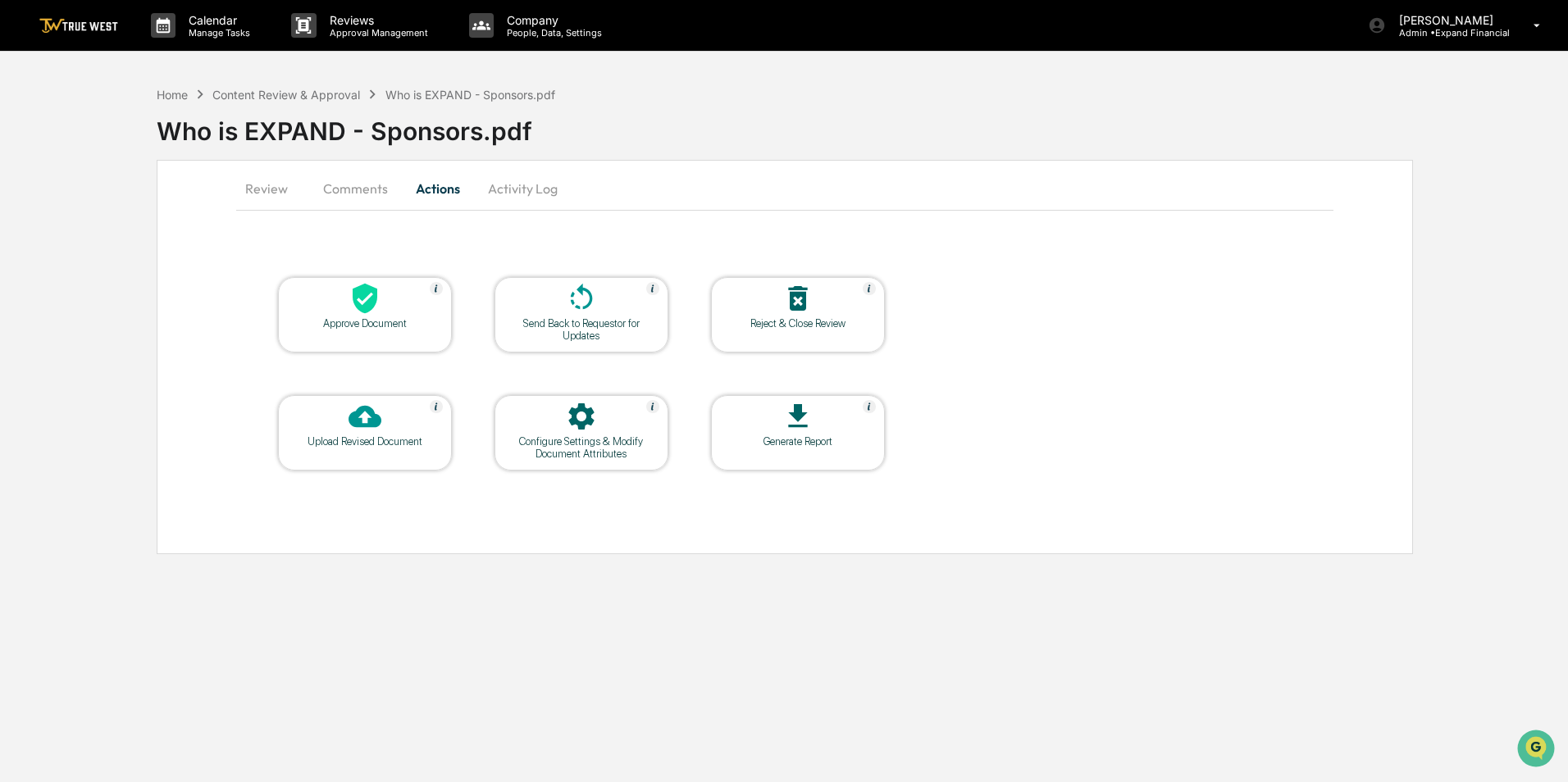
click at [392, 413] on div at bounding box center [364, 418] width 164 height 35
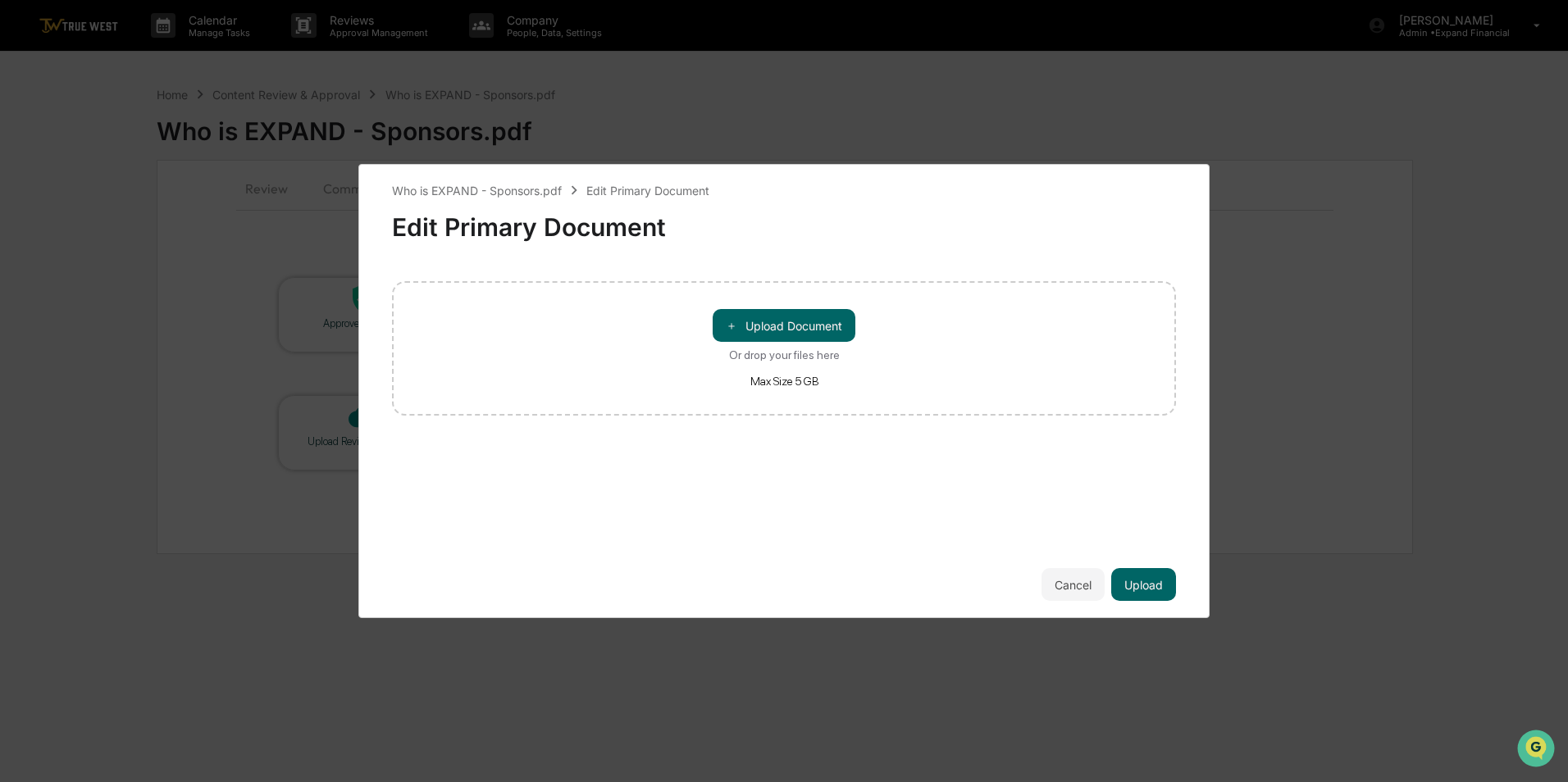
click at [826, 295] on div "＋ Upload Document Or drop your files here Max Size 5 GB" at bounding box center [784, 348] width 784 height 134
click at [823, 317] on button "＋ Upload Document" at bounding box center [783, 325] width 142 height 32
click at [1145, 574] on button "Upload" at bounding box center [1144, 584] width 65 height 32
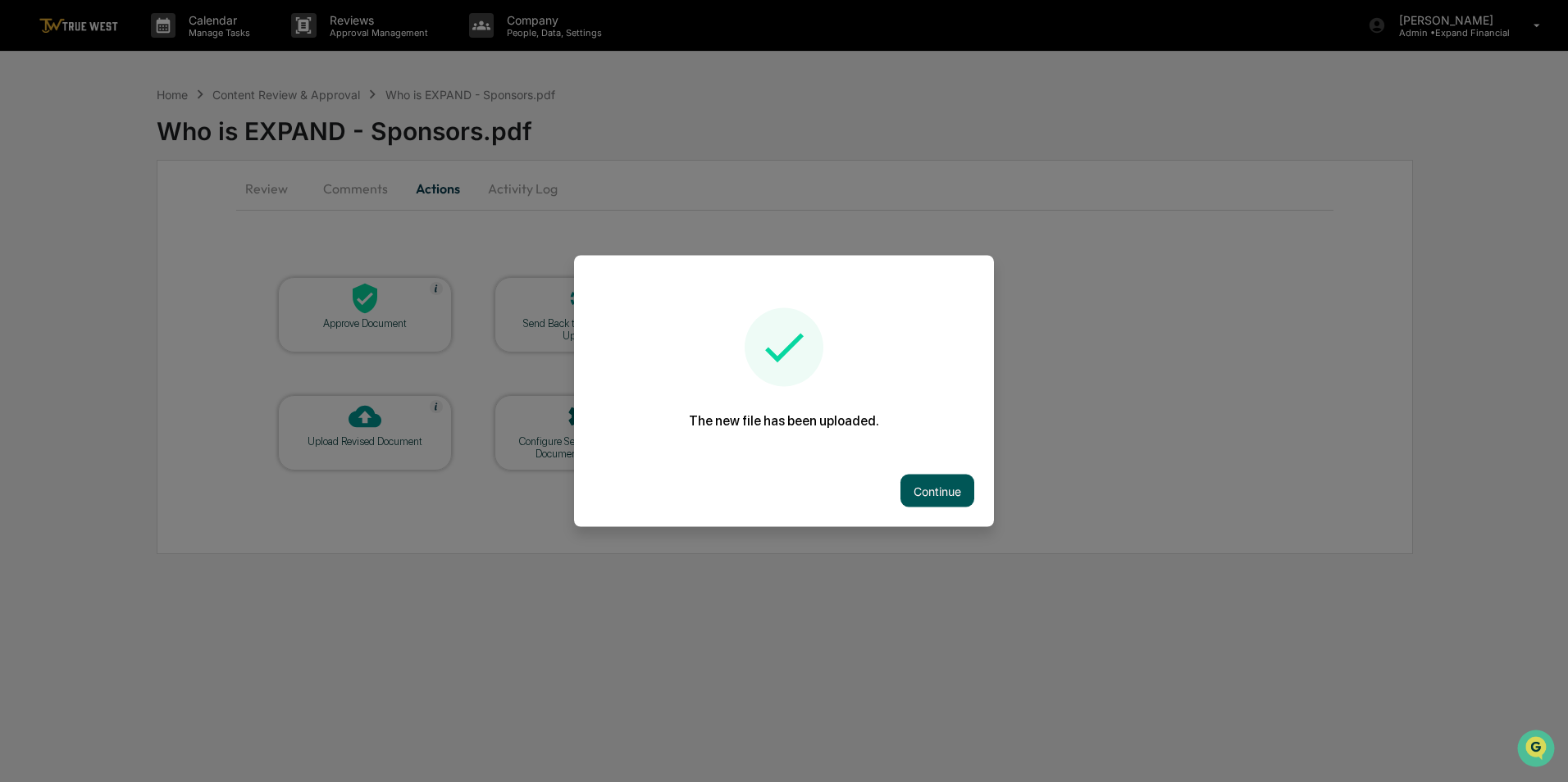
click at [952, 483] on button "Continue" at bounding box center [937, 491] width 74 height 32
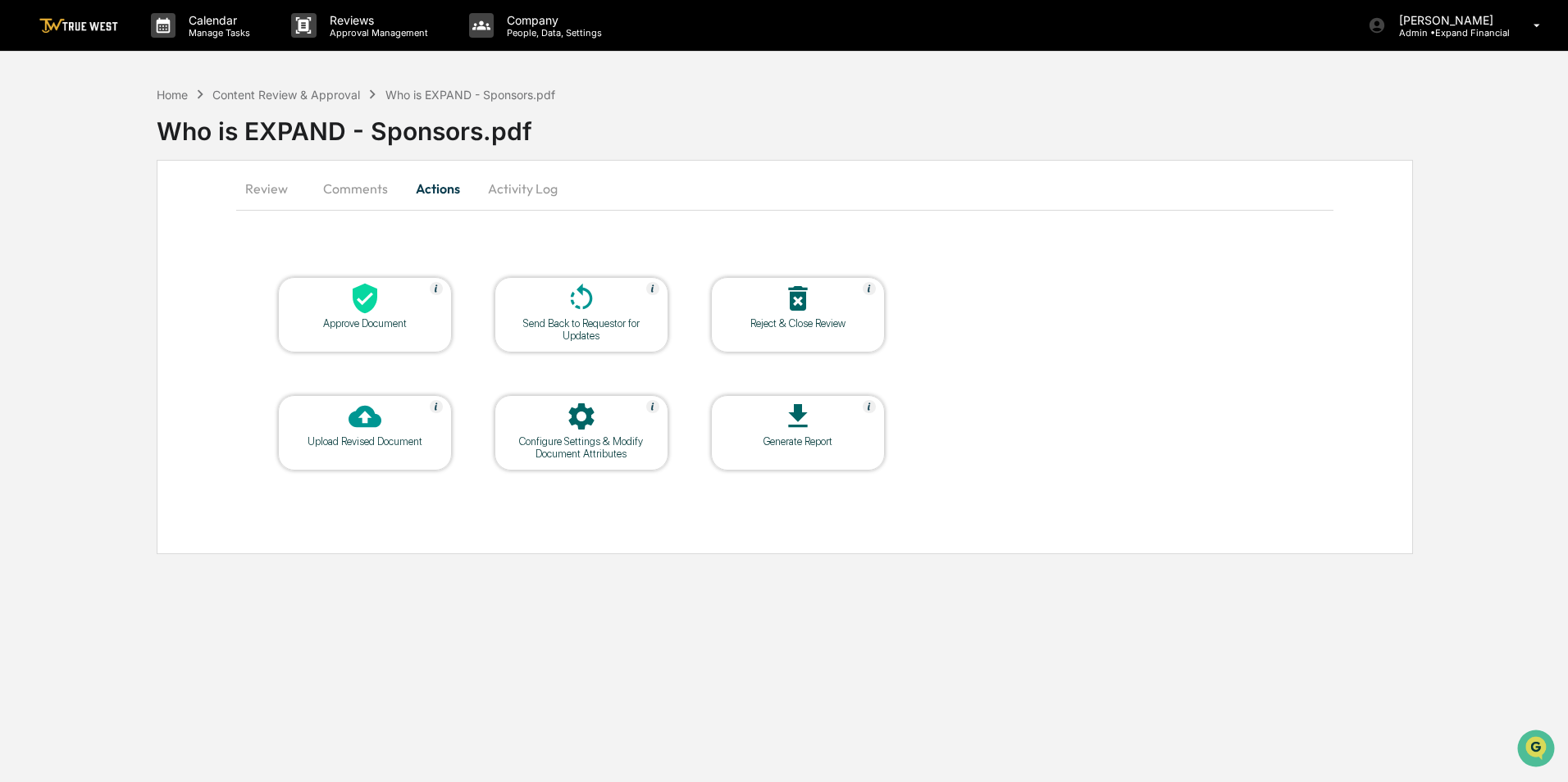
click at [260, 188] on button "Review" at bounding box center [273, 188] width 74 height 39
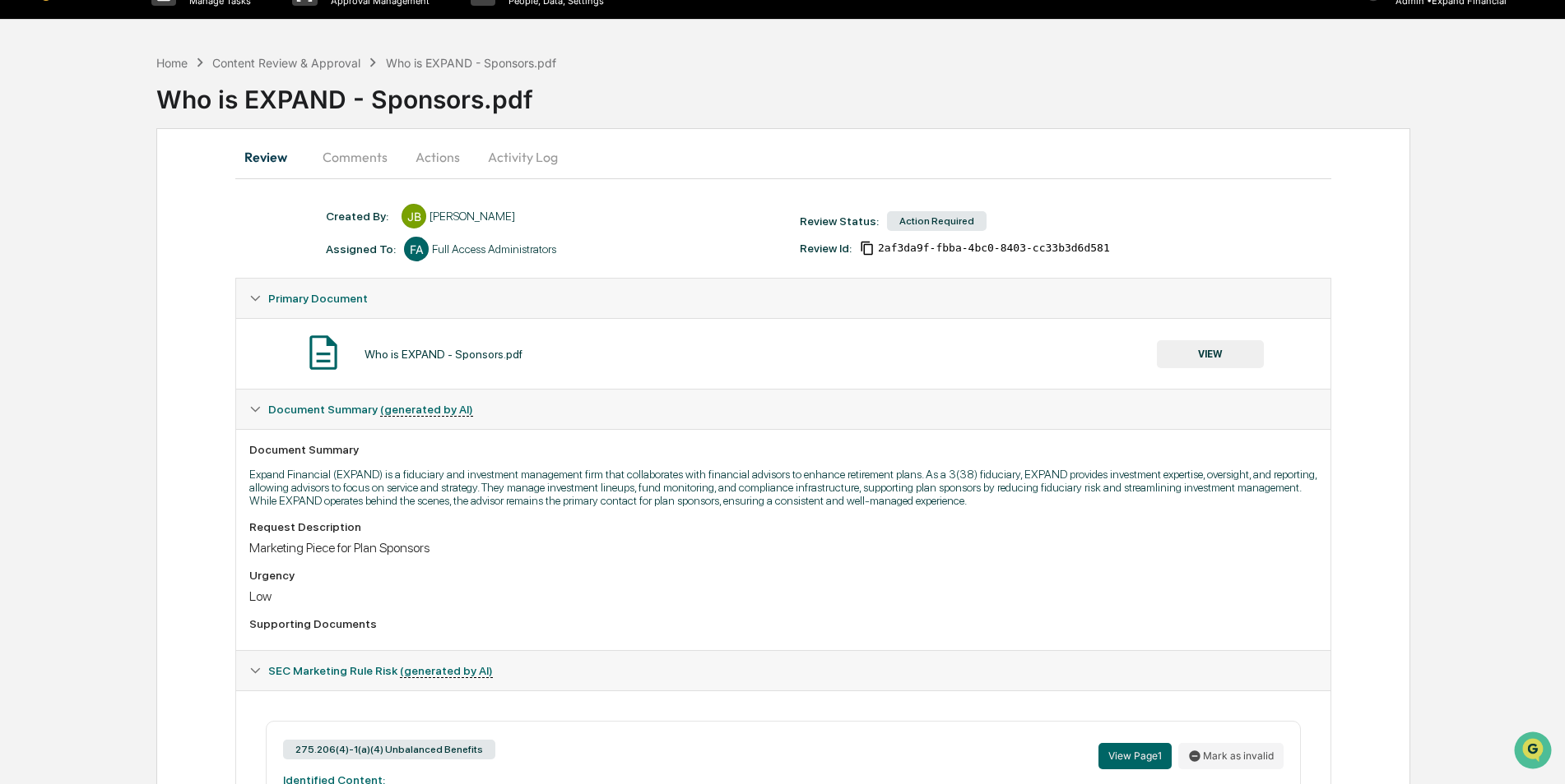
scroll to position [11, 0]
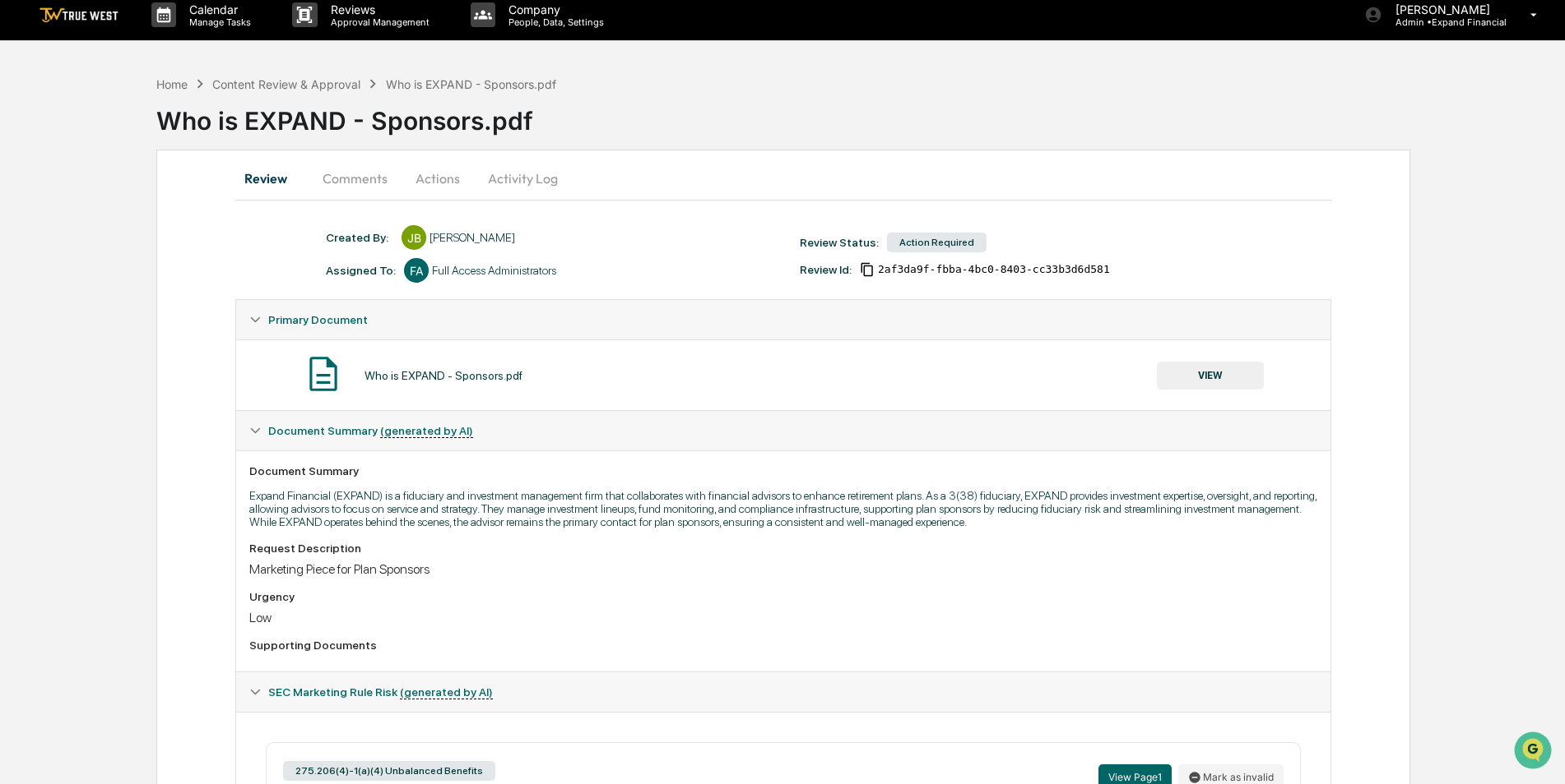
click at [366, 181] on button "Comments" at bounding box center [354, 178] width 92 height 39
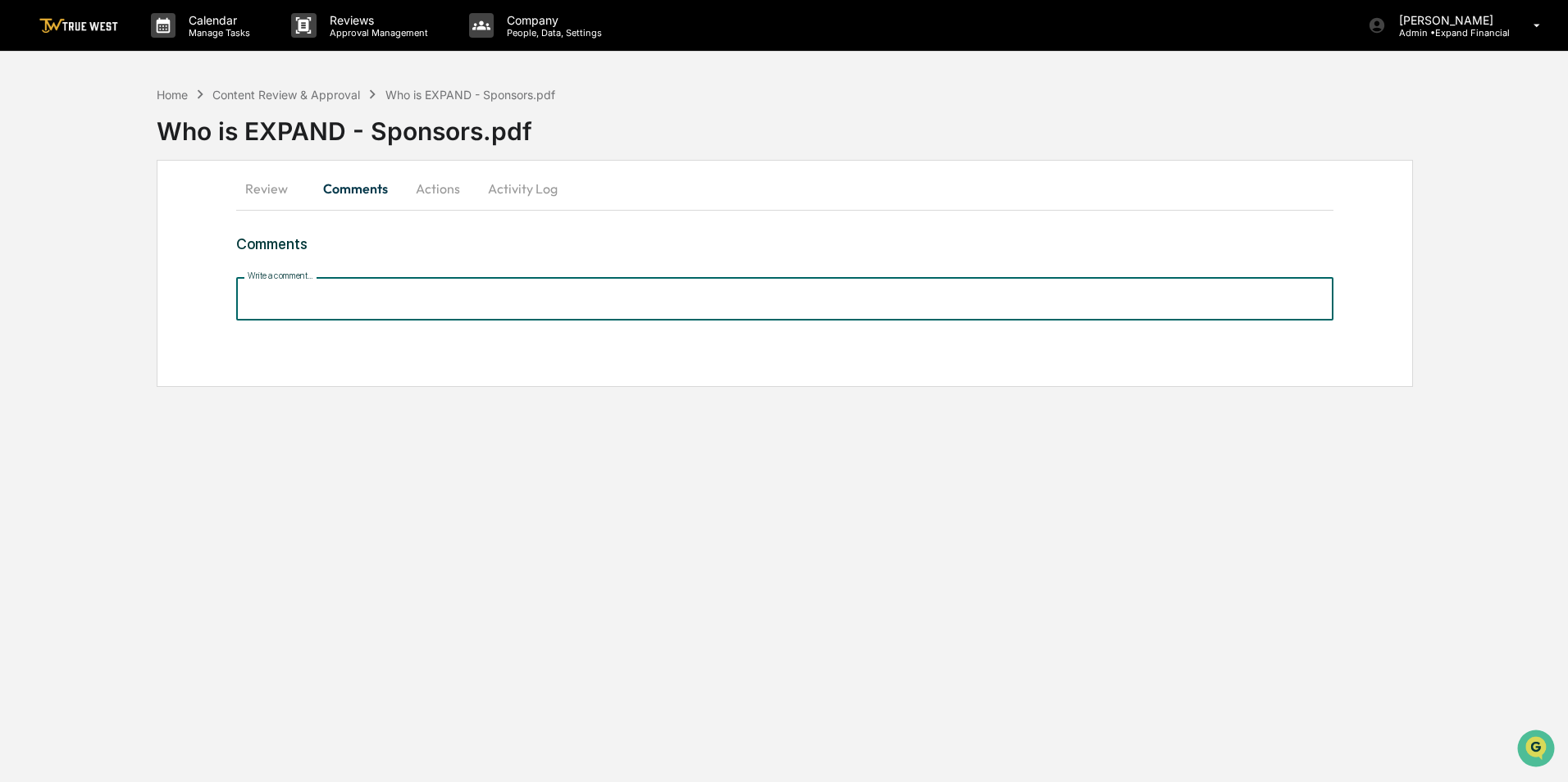
click at [347, 287] on input "Write a comment..." at bounding box center [785, 299] width 1097 height 43
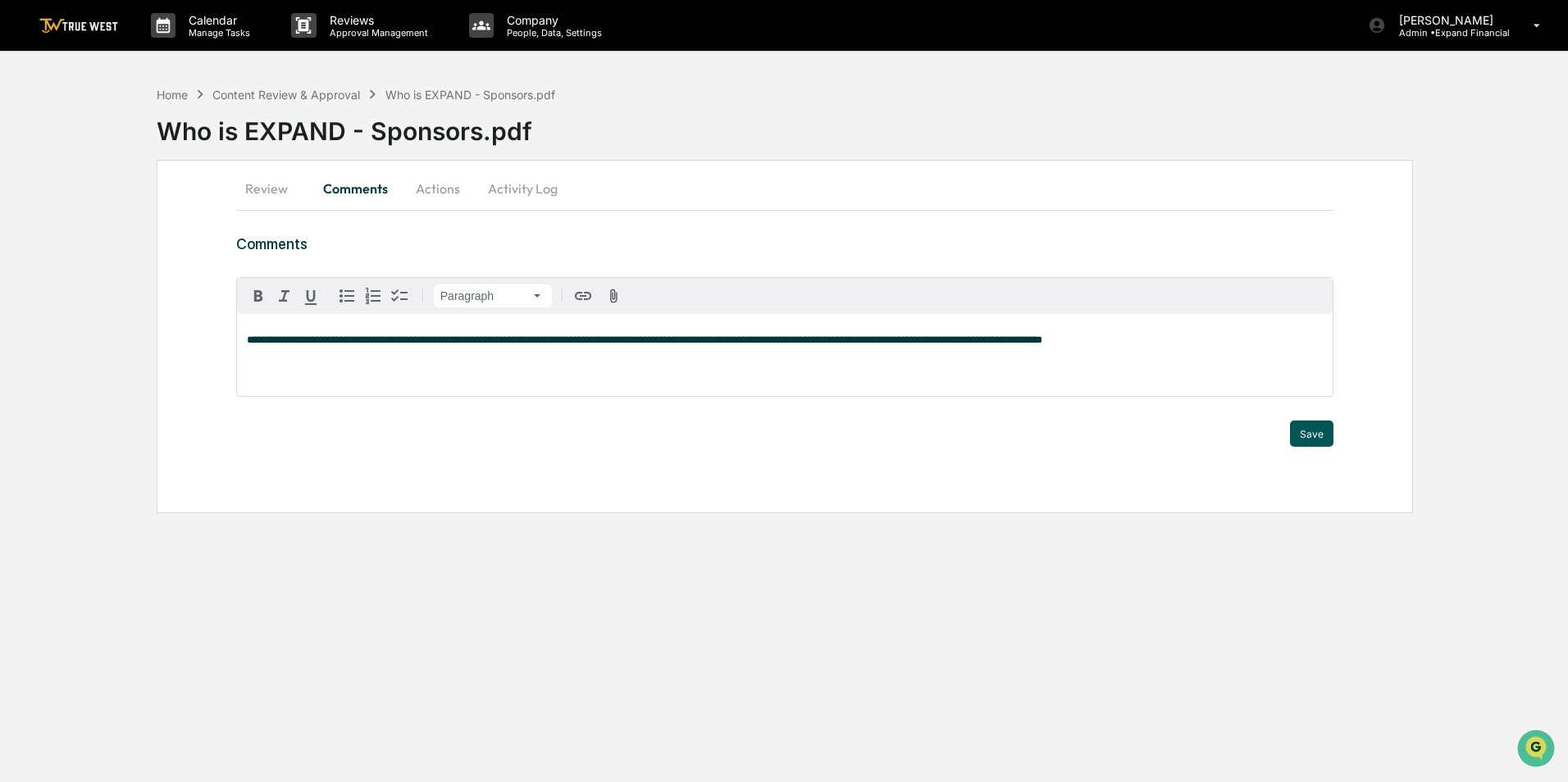
click at [1314, 428] on button "Save" at bounding box center [1312, 434] width 43 height 26
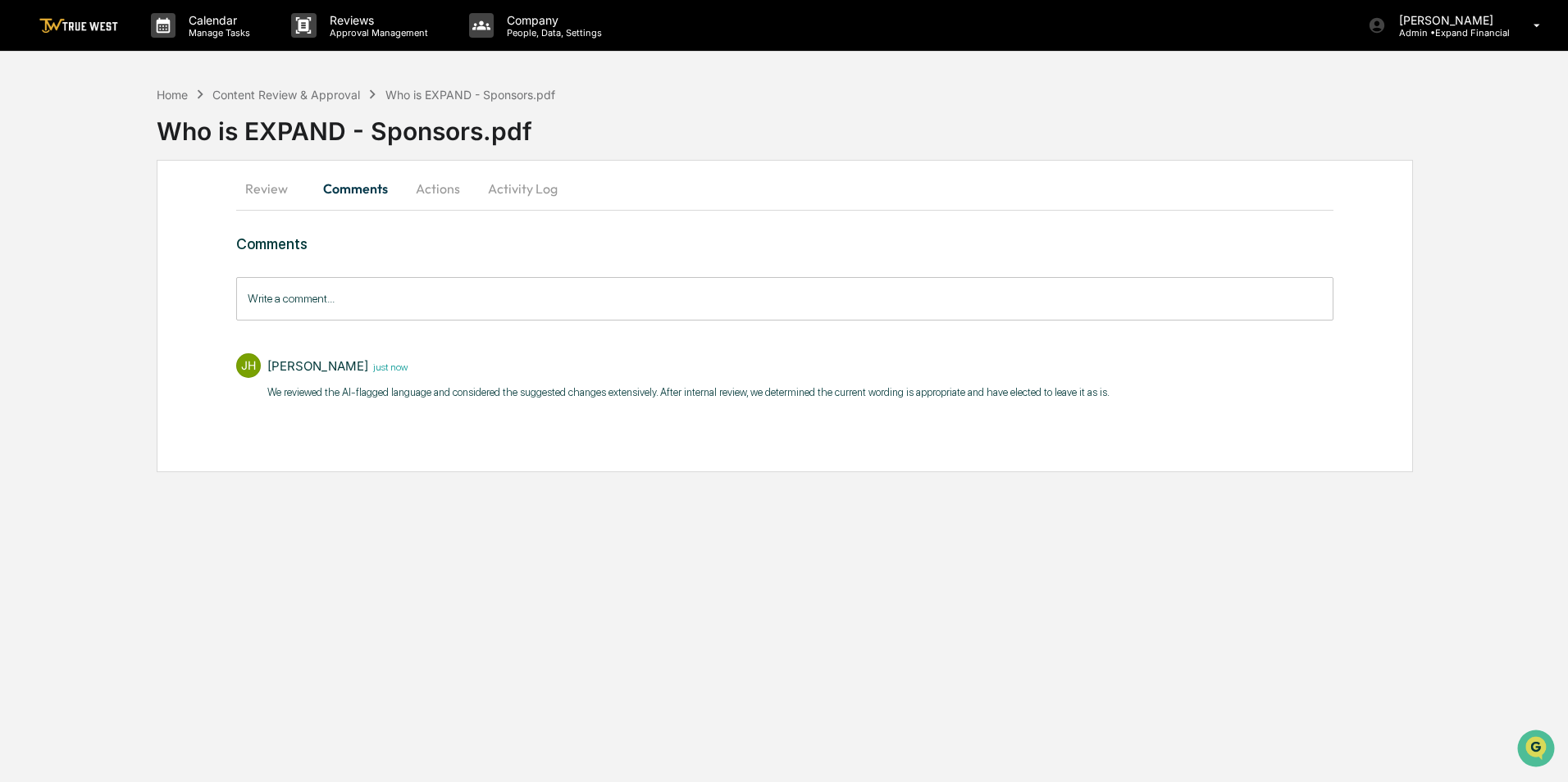
click at [266, 192] on button "Review" at bounding box center [273, 188] width 74 height 39
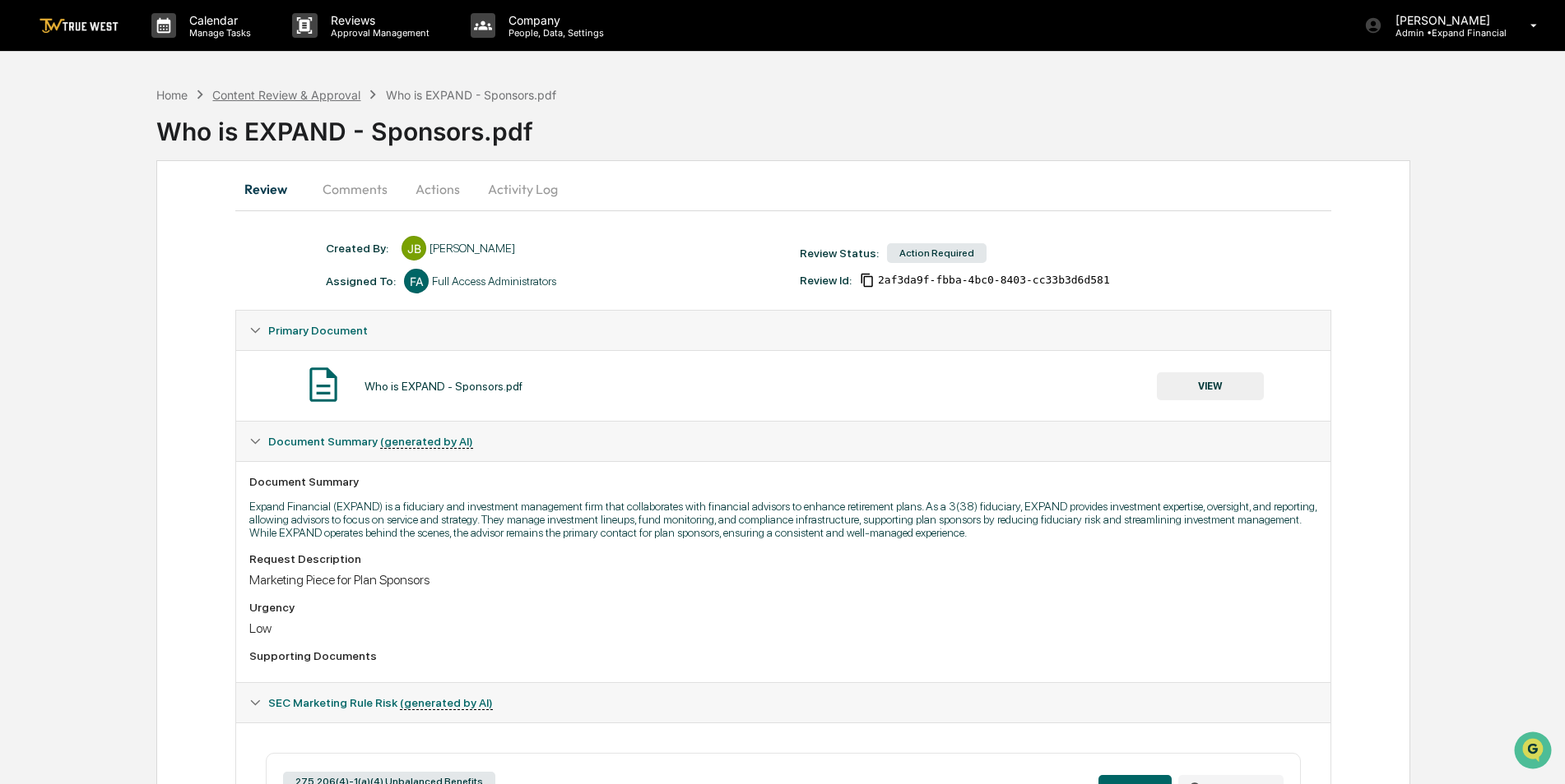
click at [244, 95] on div "Content Review & Approval" at bounding box center [286, 94] width 148 height 14
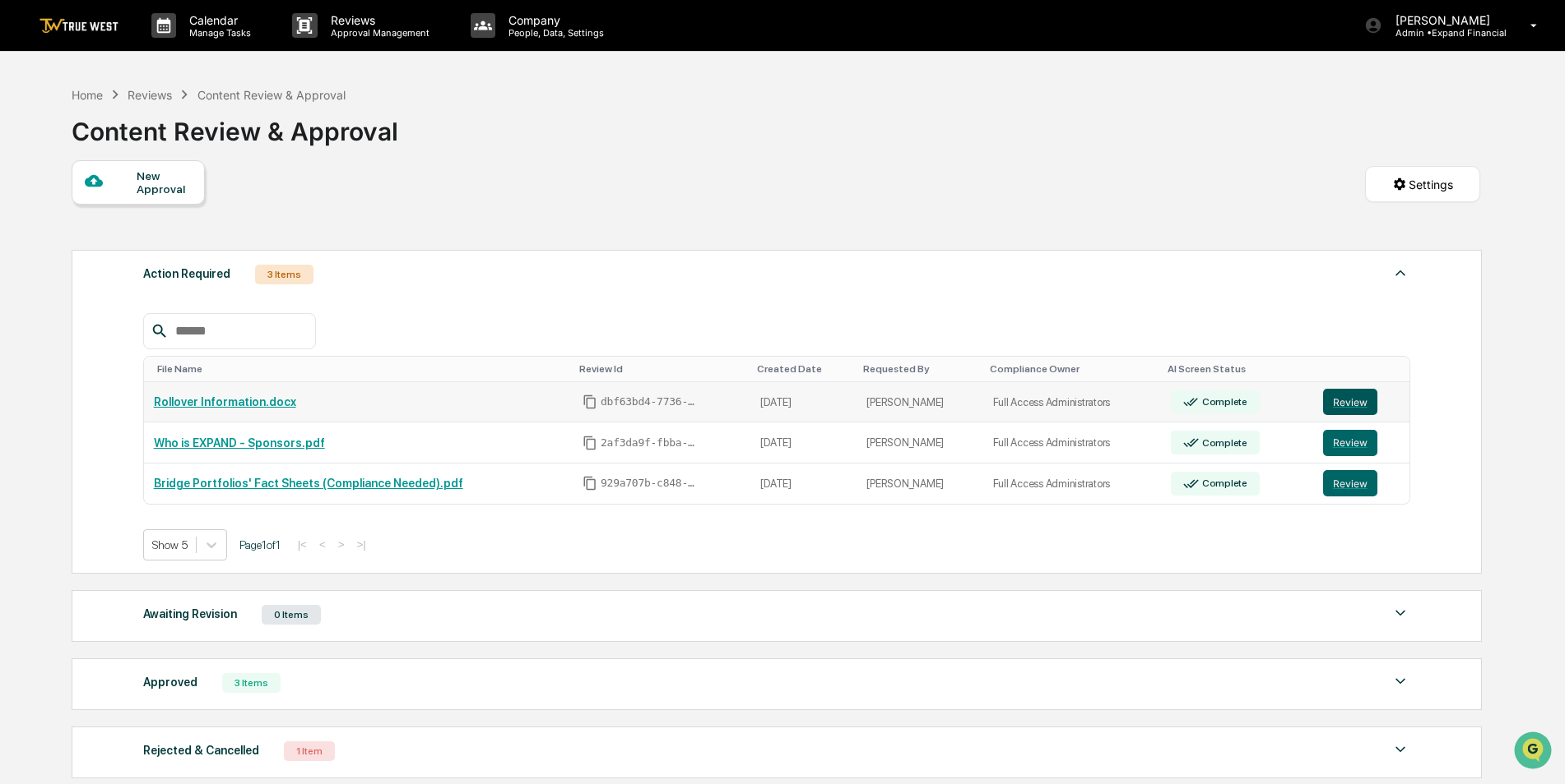
click at [1340, 407] on button "Review" at bounding box center [1349, 401] width 54 height 27
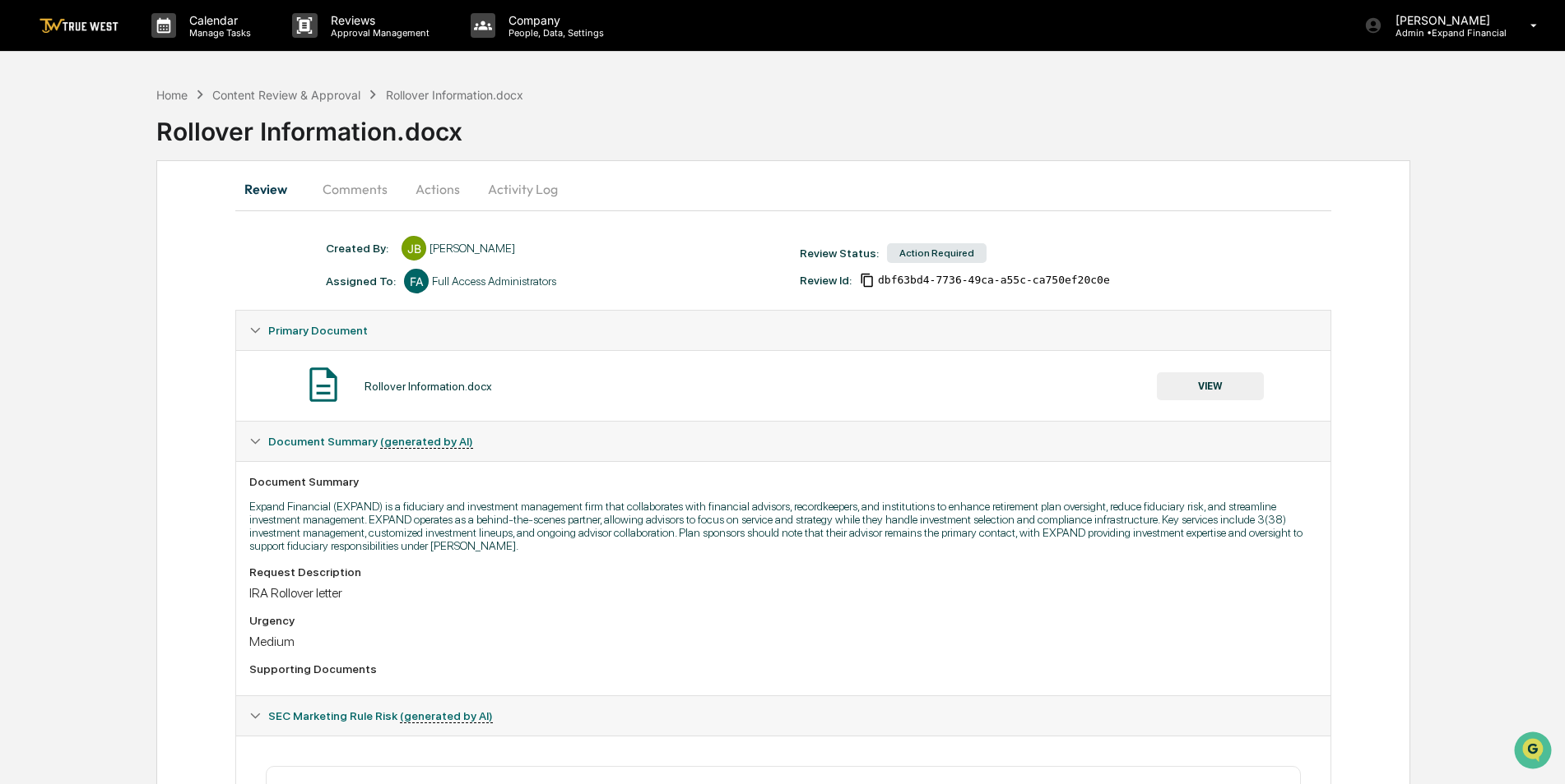
click at [335, 187] on button "Comments" at bounding box center [354, 189] width 92 height 39
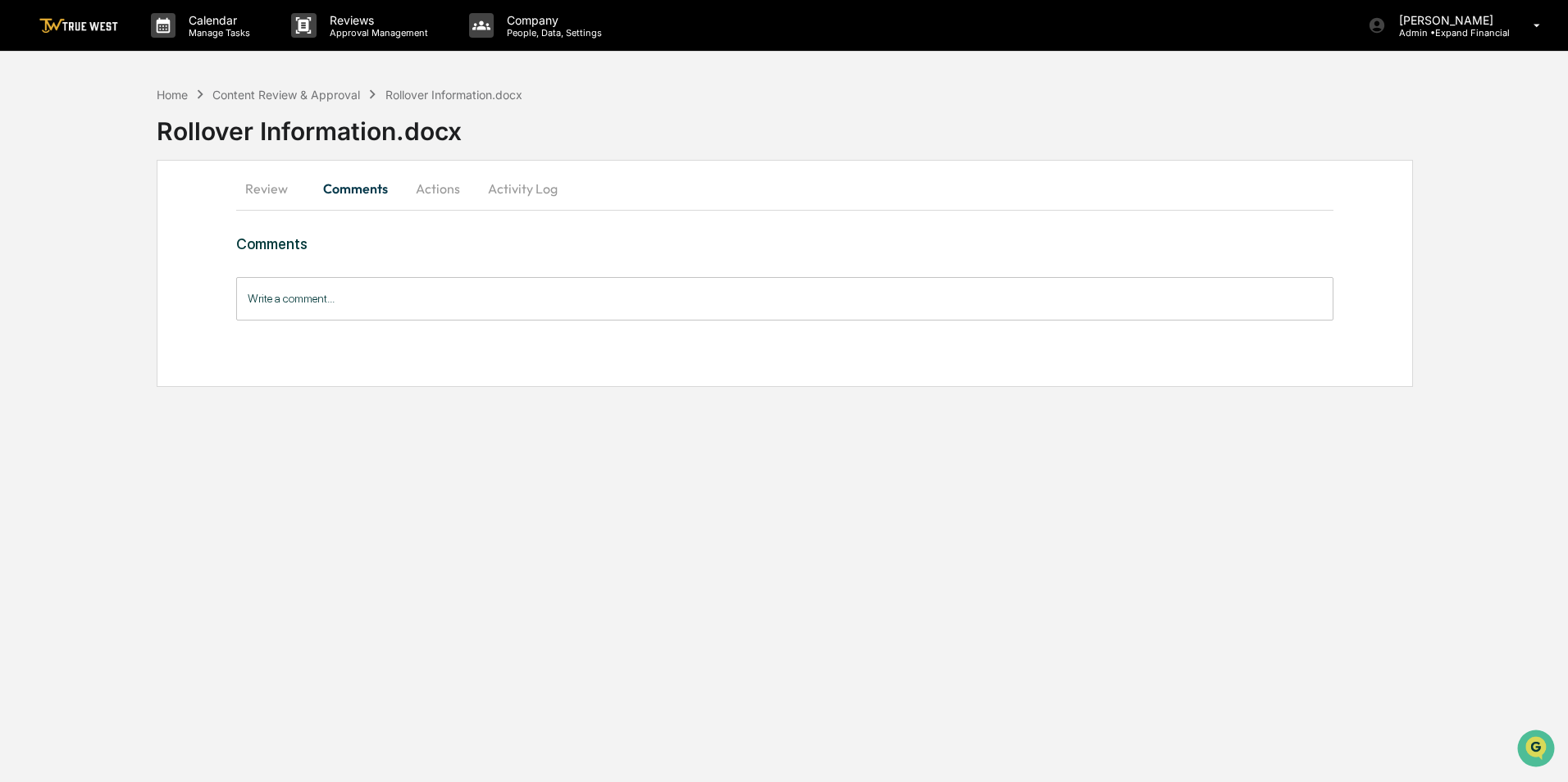
click at [432, 189] on button "Actions" at bounding box center [438, 188] width 74 height 39
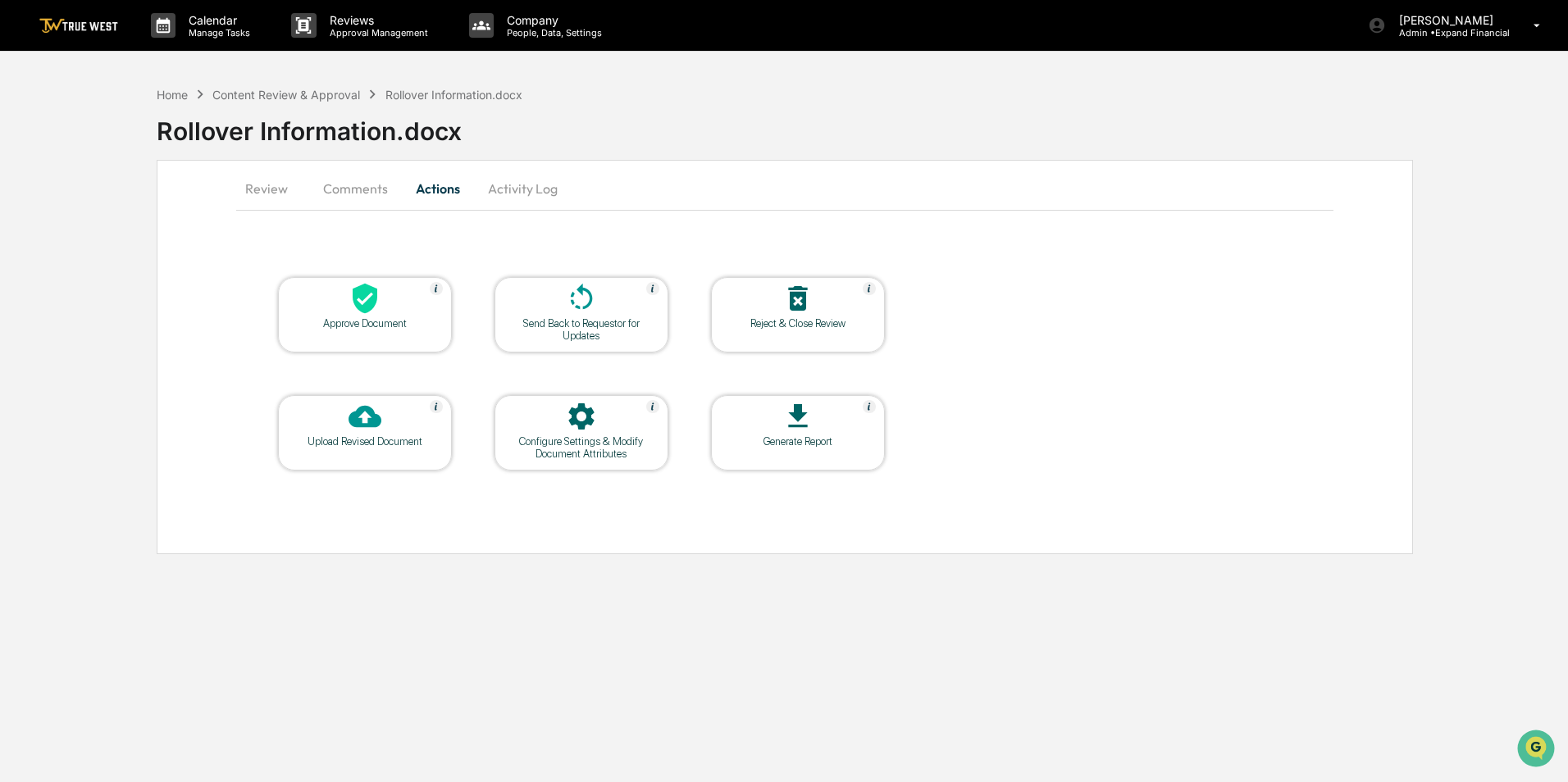
click at [361, 438] on div "Upload Revised Document" at bounding box center [365, 442] width 147 height 13
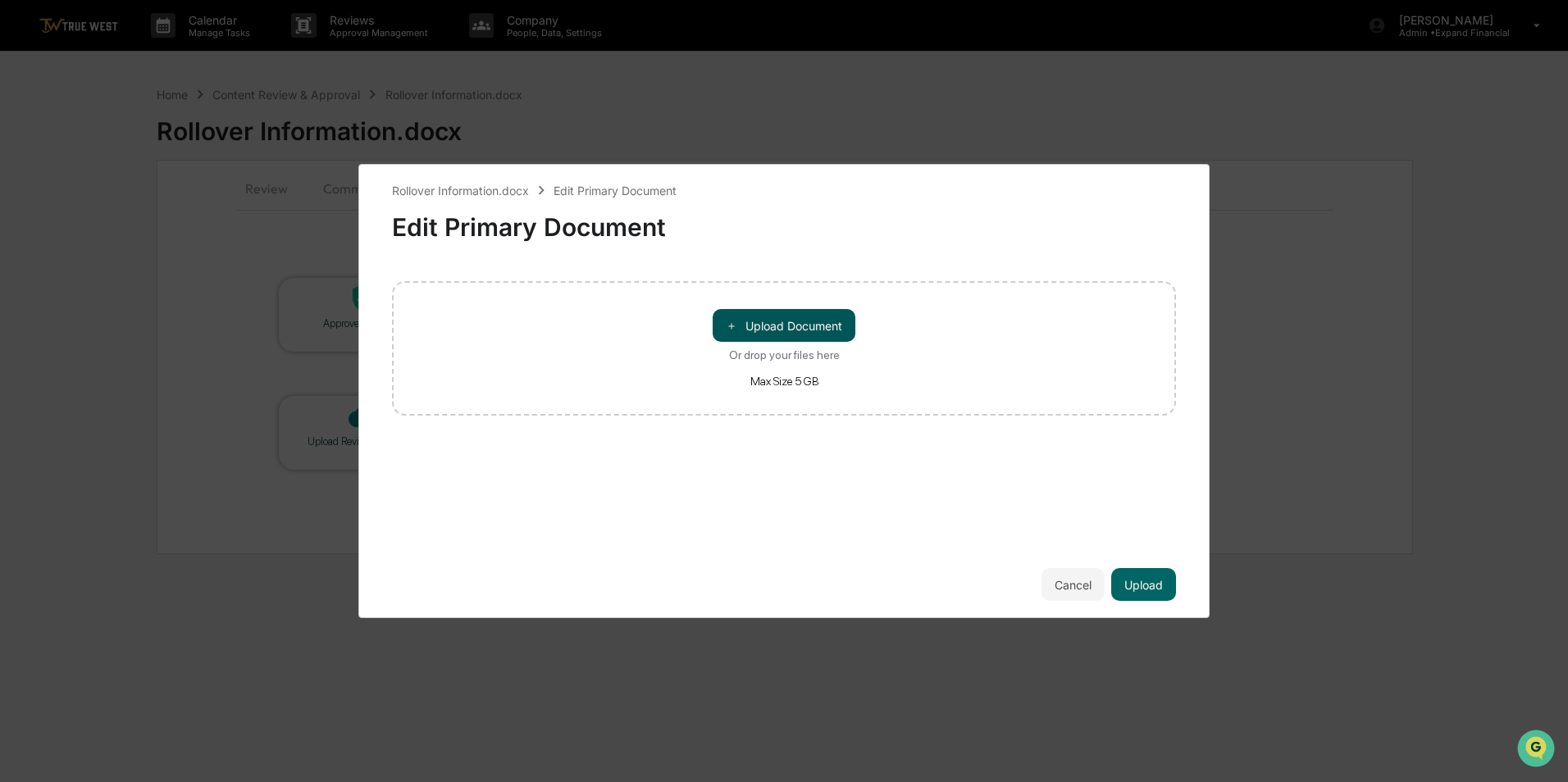
click at [810, 319] on button "＋ Upload Document" at bounding box center [783, 325] width 142 height 32
click at [1134, 598] on button "Upload" at bounding box center [1144, 584] width 65 height 32
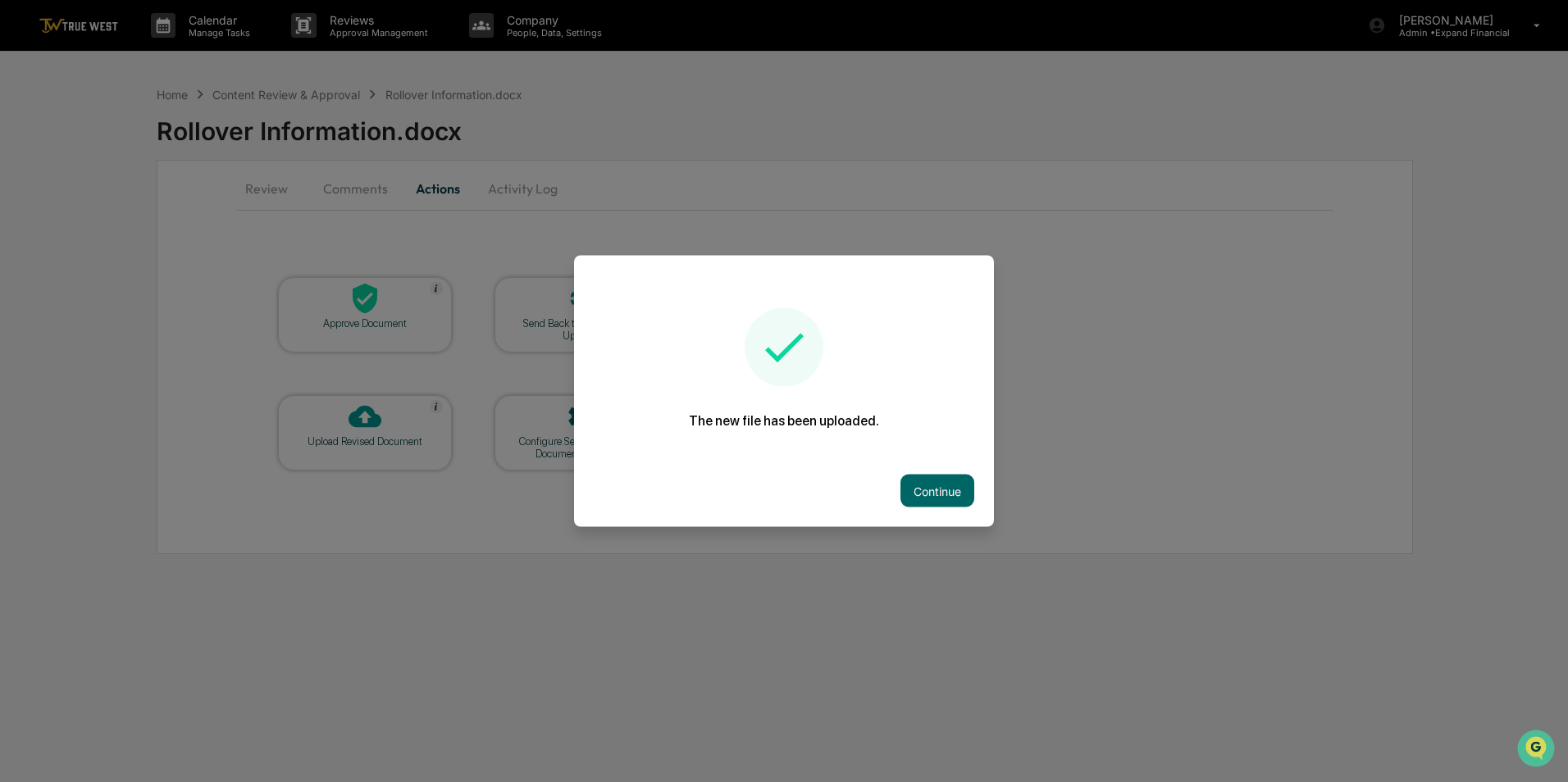
click at [948, 475] on button "Continue" at bounding box center [937, 491] width 74 height 32
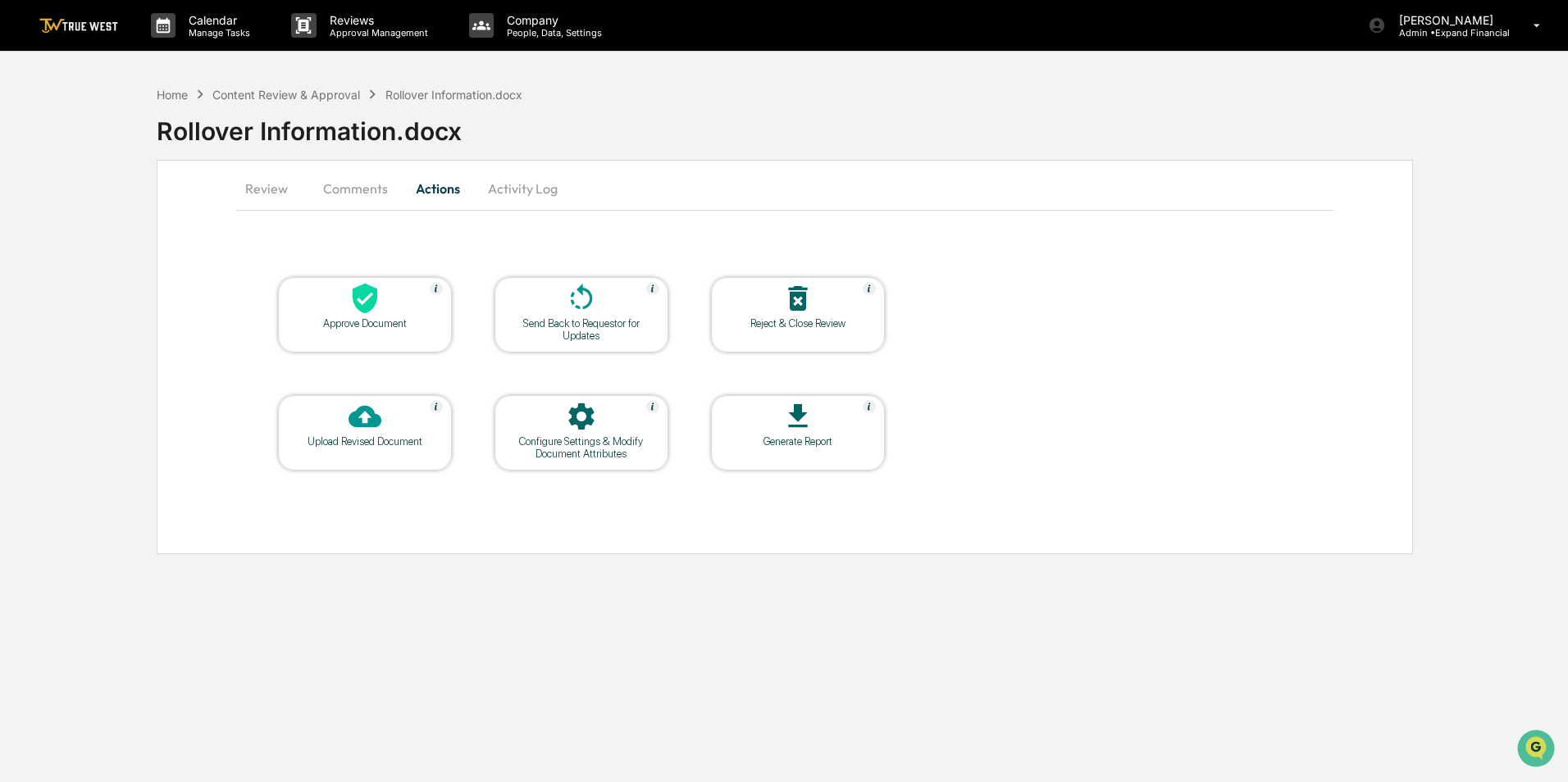
click at [266, 204] on button "Review" at bounding box center [273, 188] width 74 height 39
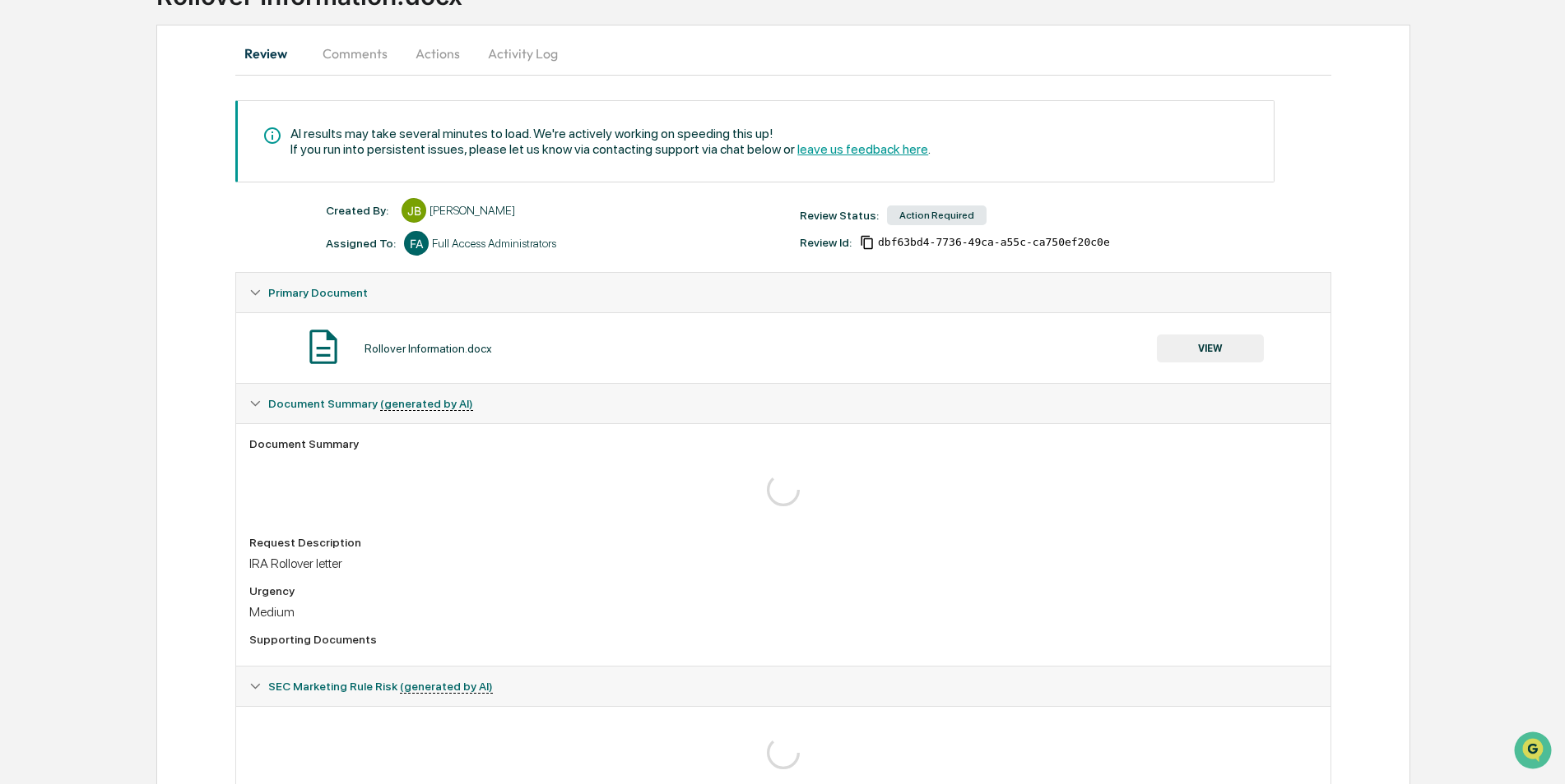
scroll to position [164, 0]
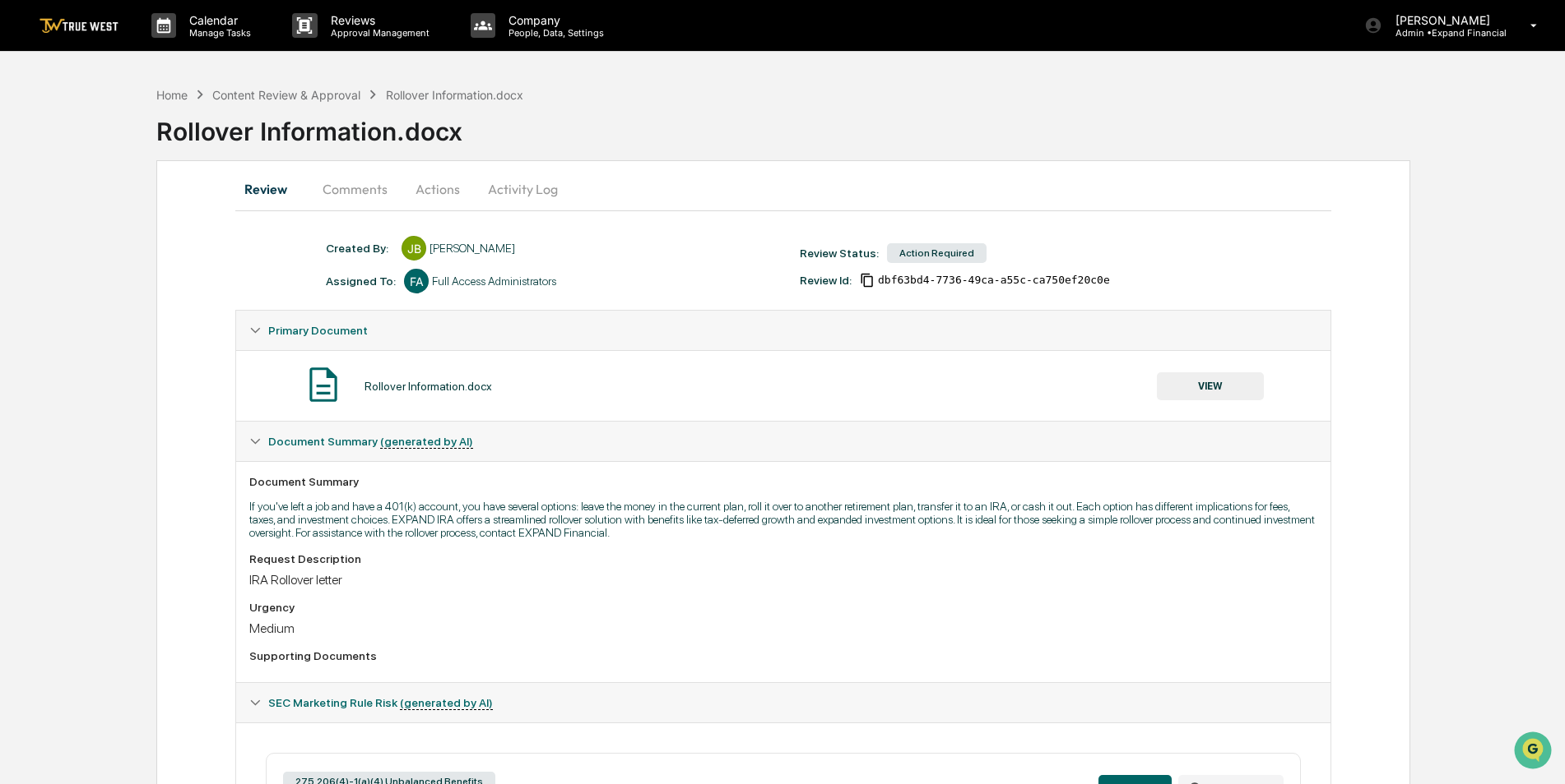
click at [427, 188] on button "Actions" at bounding box center [437, 189] width 74 height 39
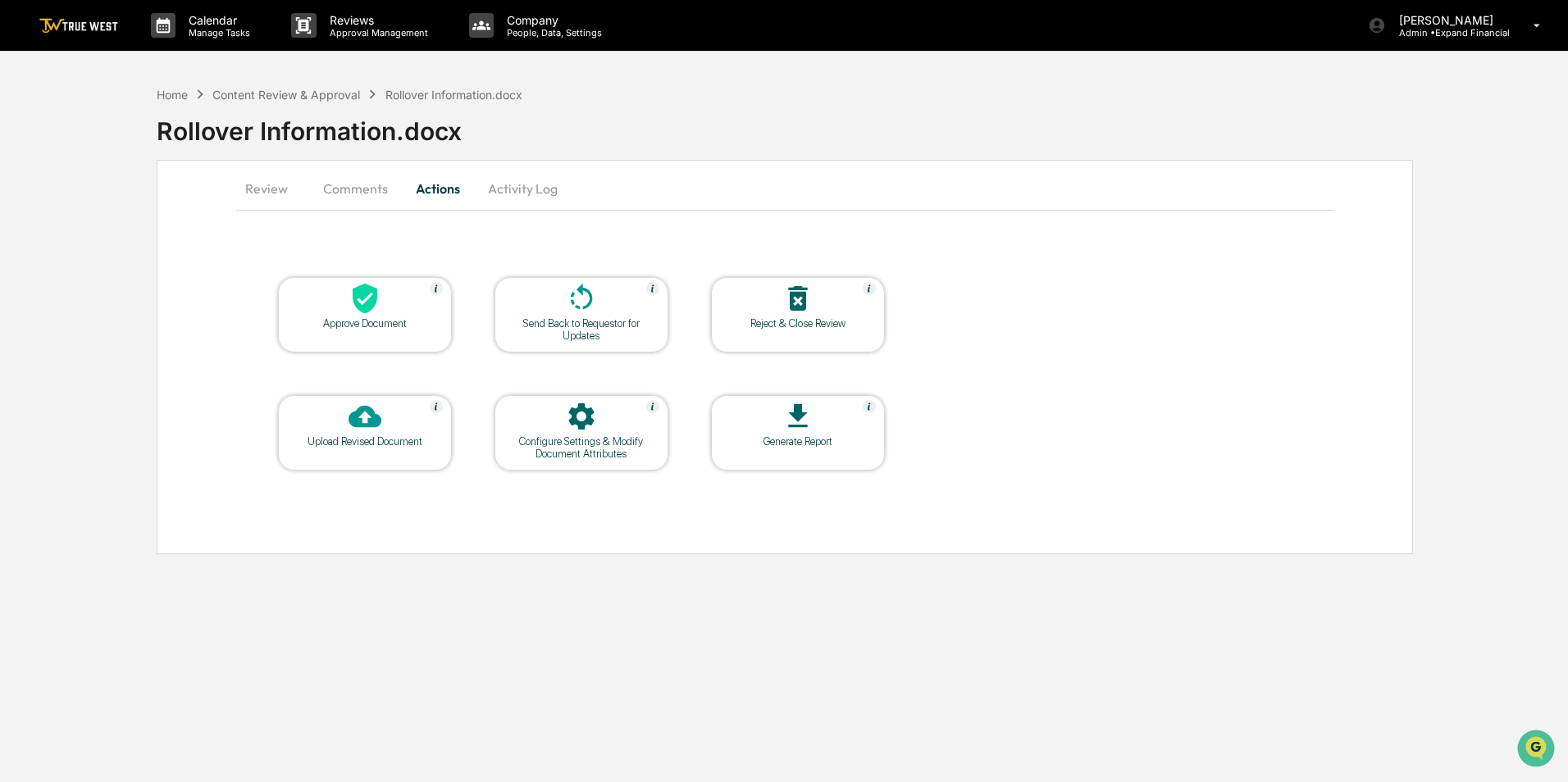
click at [390, 192] on button "Comments" at bounding box center [355, 188] width 91 height 39
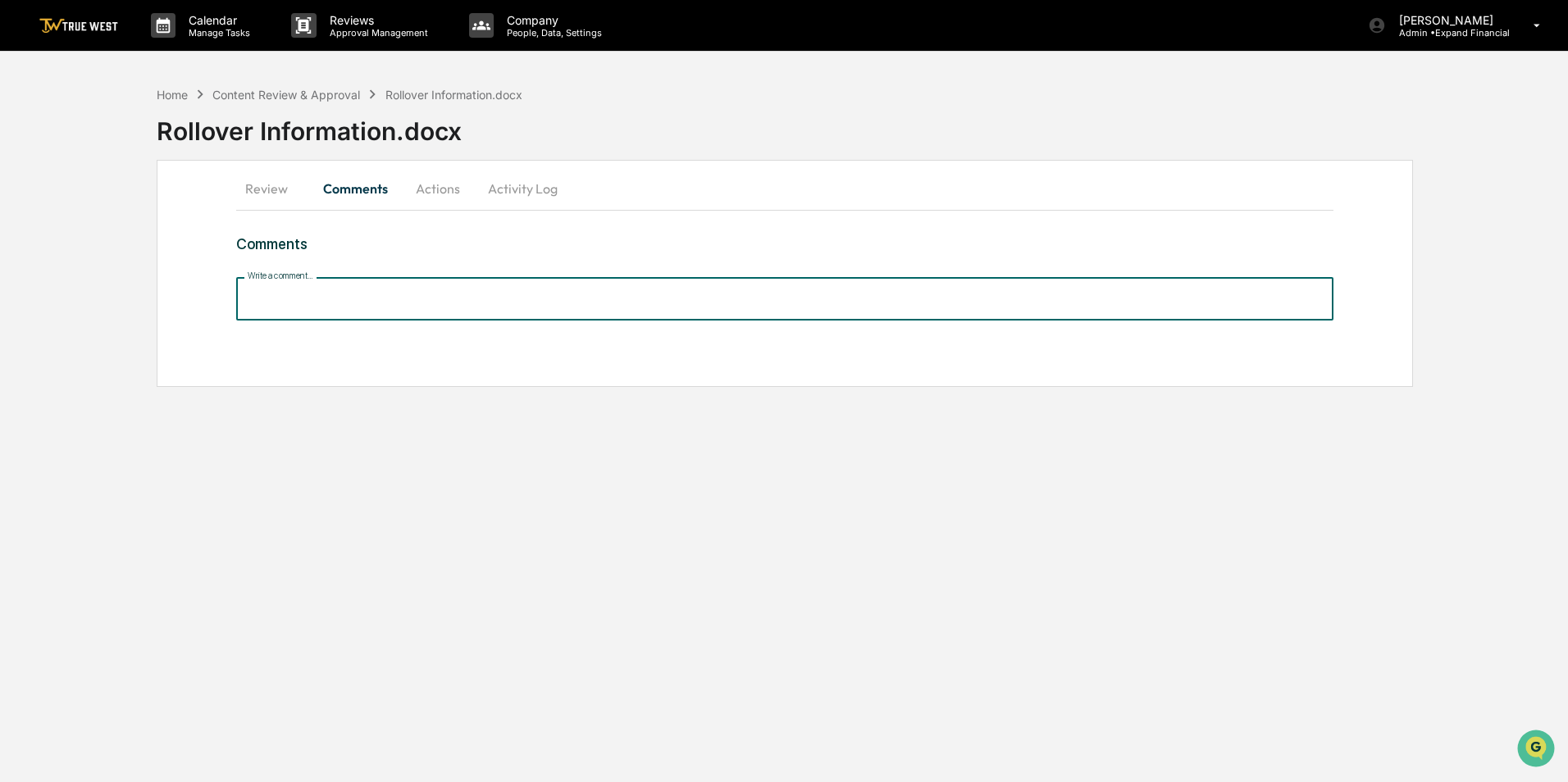
click at [384, 306] on input "Write a comment..." at bounding box center [785, 299] width 1097 height 43
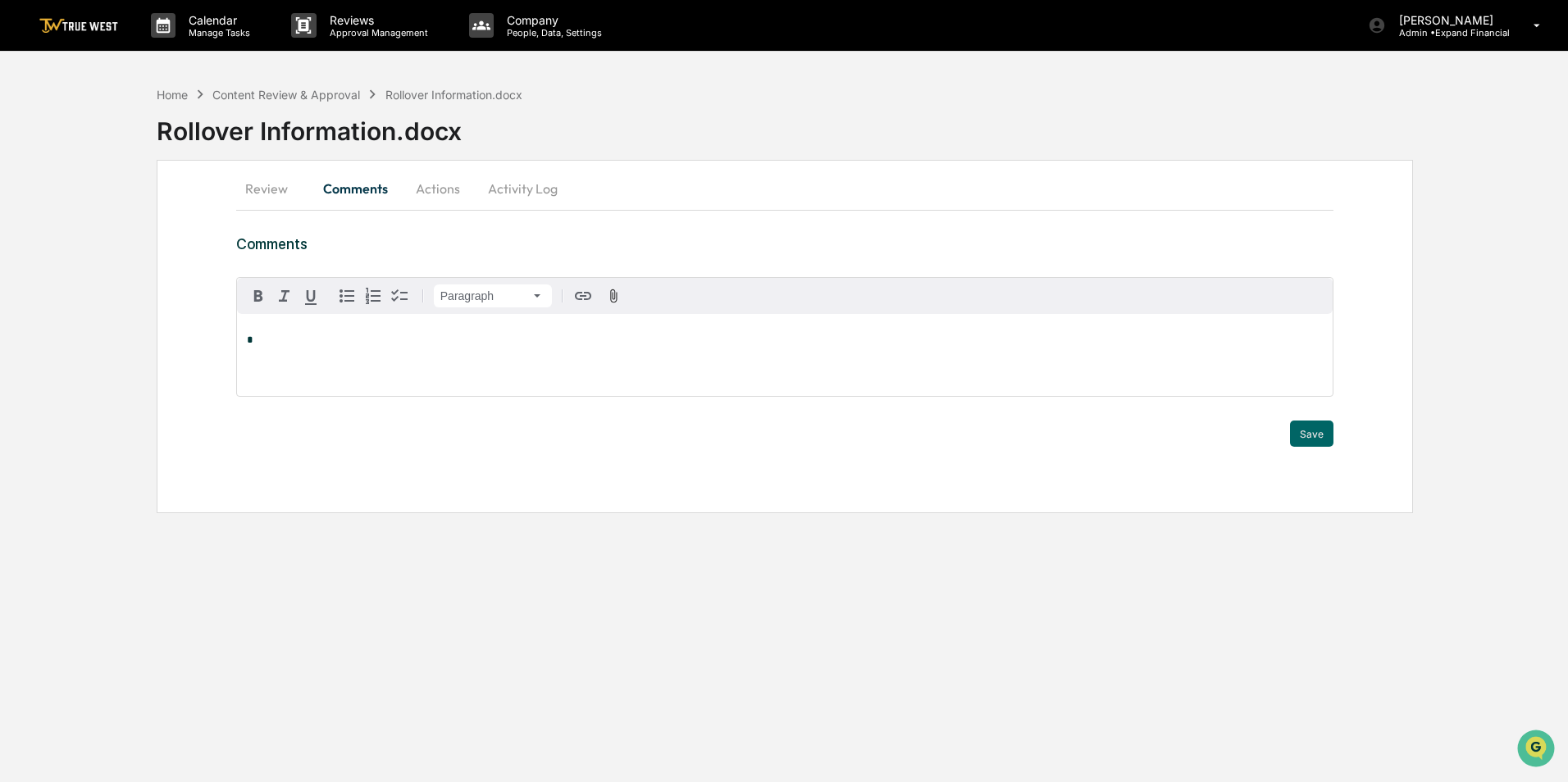
click at [434, 356] on div "*" at bounding box center [785, 355] width 1096 height 82
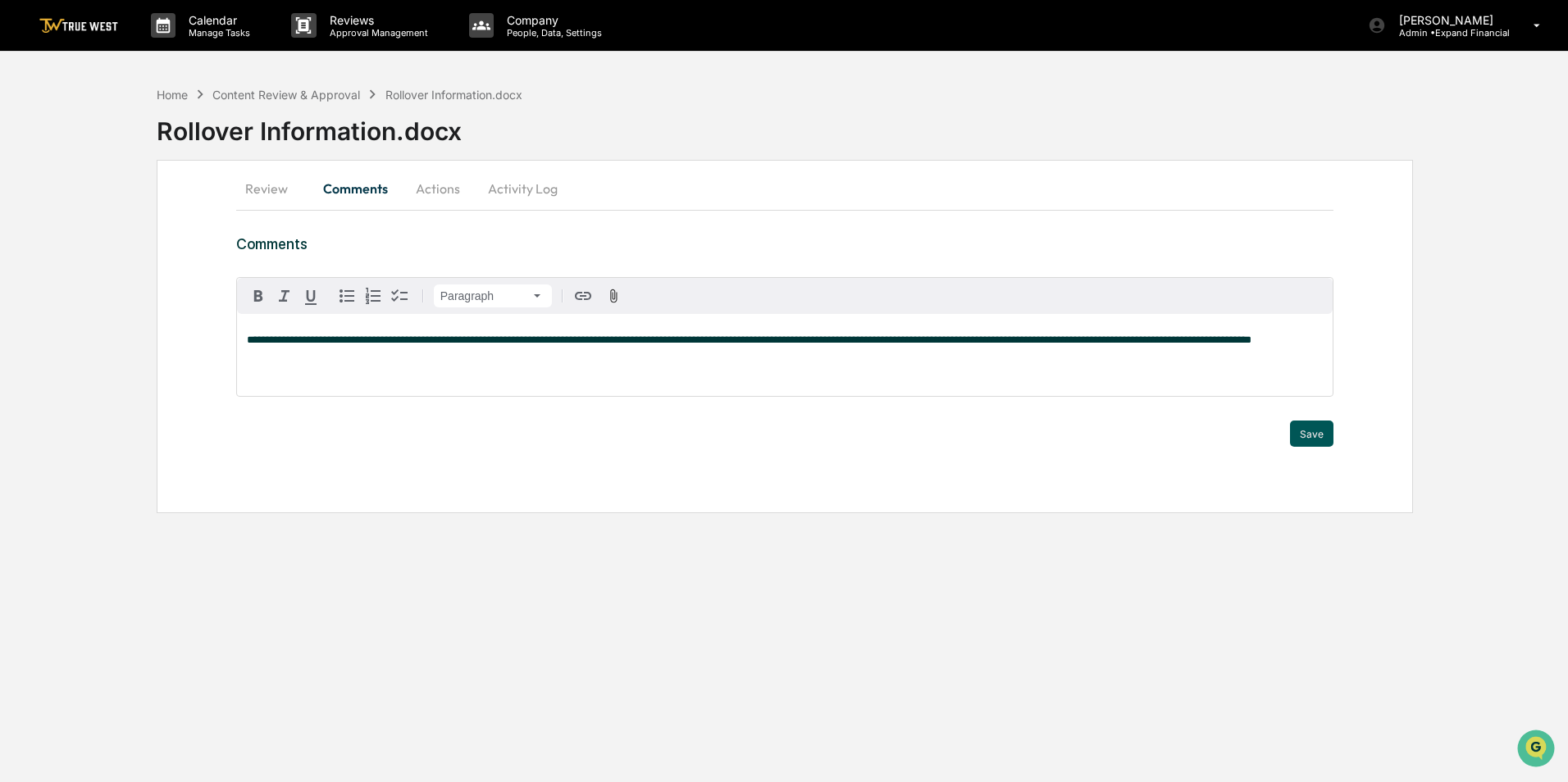
click at [1310, 437] on button "Save" at bounding box center [1312, 434] width 43 height 26
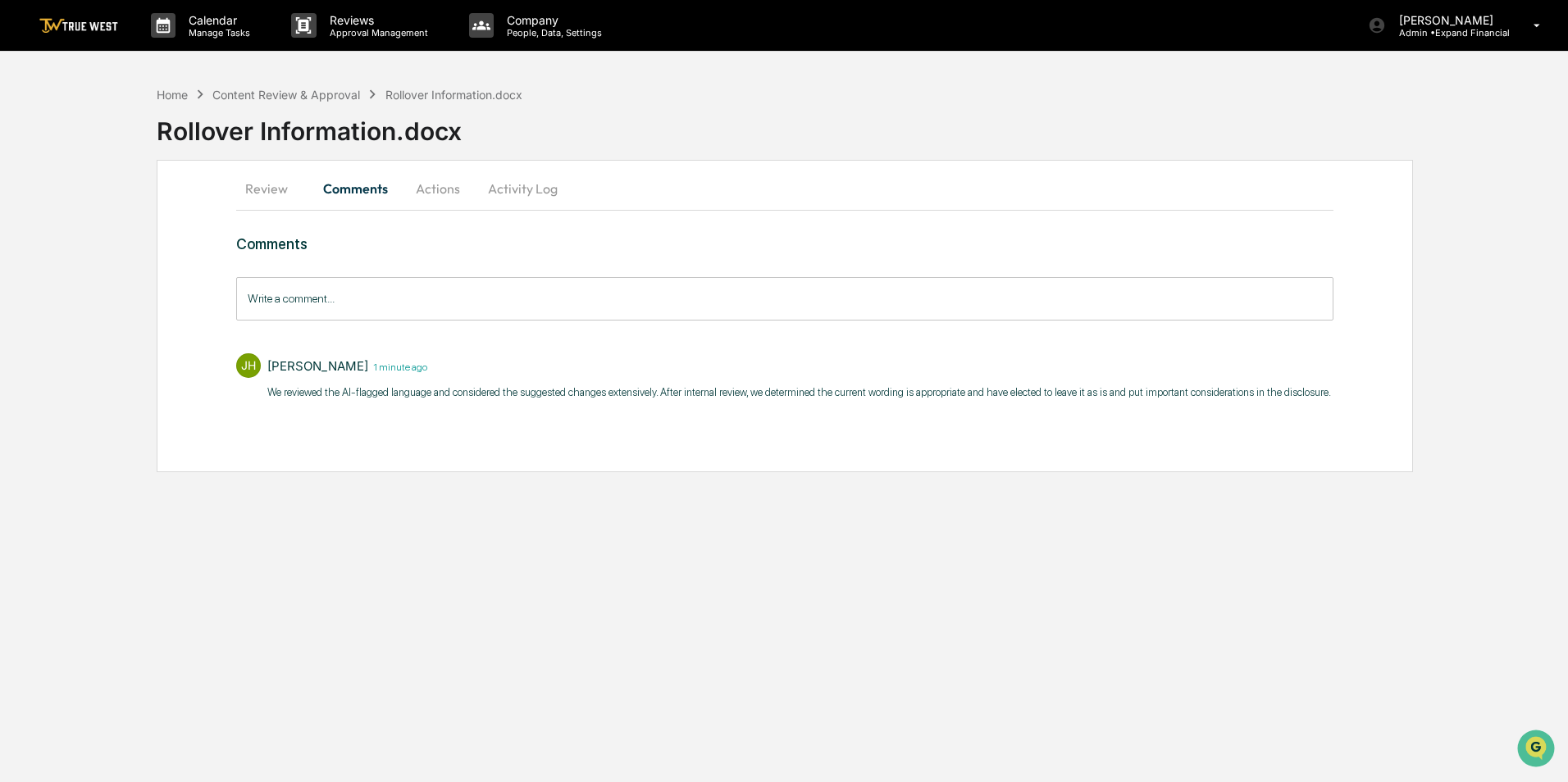
click at [281, 194] on button "Review" at bounding box center [273, 188] width 74 height 39
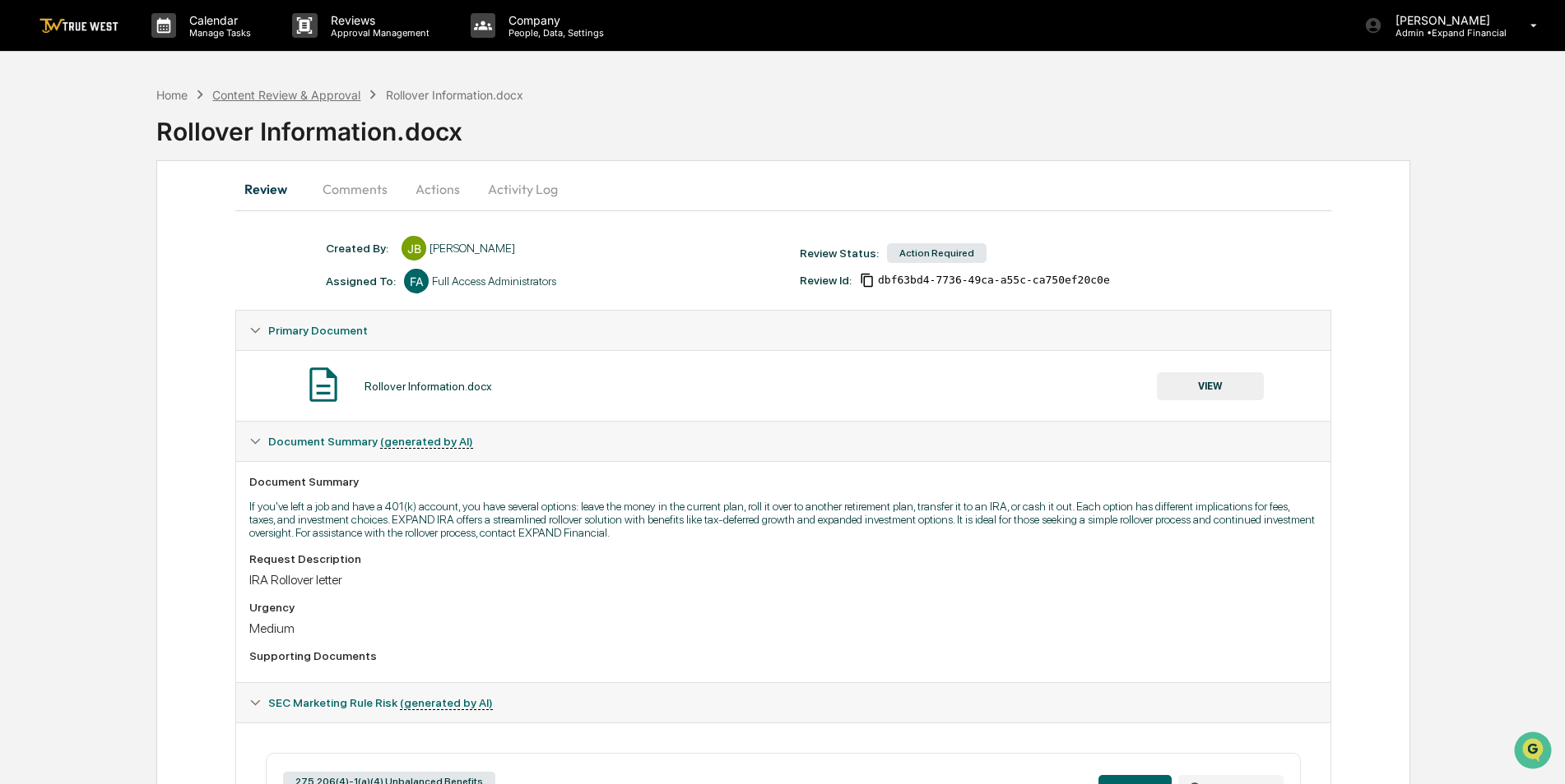
click at [268, 97] on div "Content Review & Approval" at bounding box center [286, 94] width 148 height 14
